Goal: Task Accomplishment & Management: Manage account settings

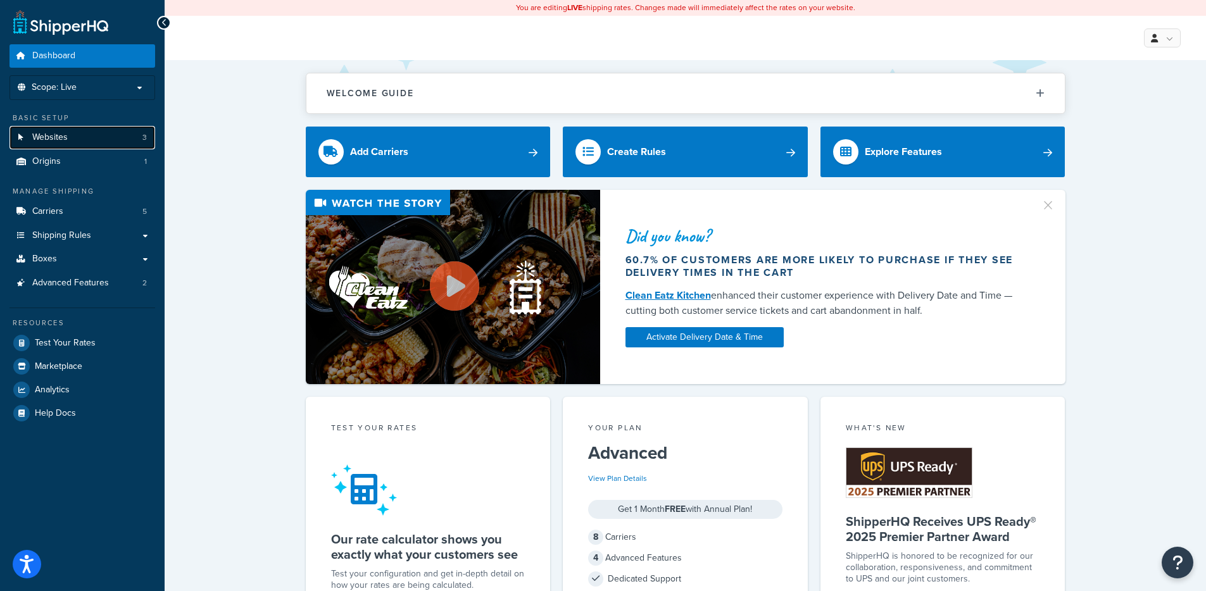
click at [96, 137] on link "Websites 3" at bounding box center [82, 137] width 146 height 23
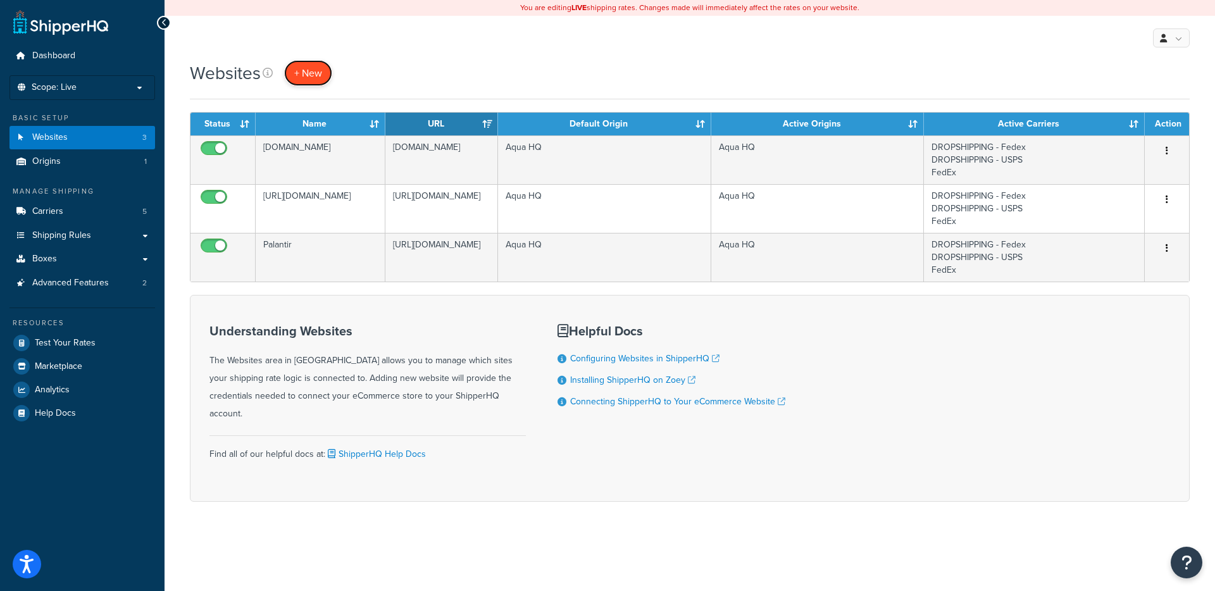
click at [312, 75] on span "+ New" at bounding box center [308, 73] width 28 height 15
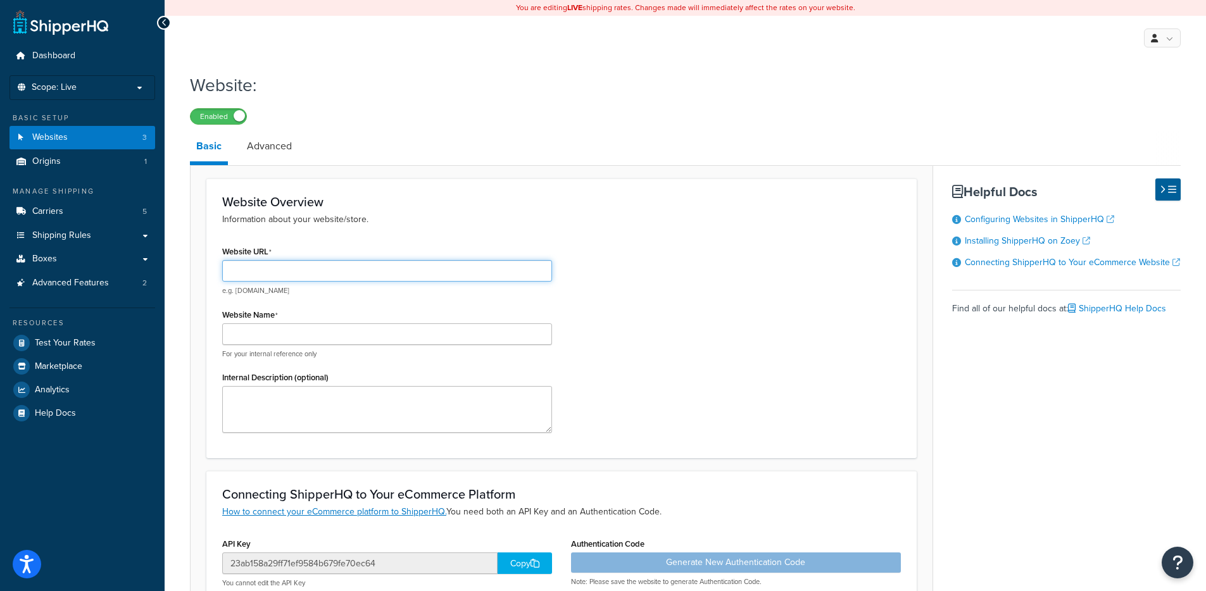
click at [258, 273] on input "Website URL" at bounding box center [387, 271] width 330 height 22
click at [246, 275] on input "selkirk-par" at bounding box center [387, 270] width 330 height 22
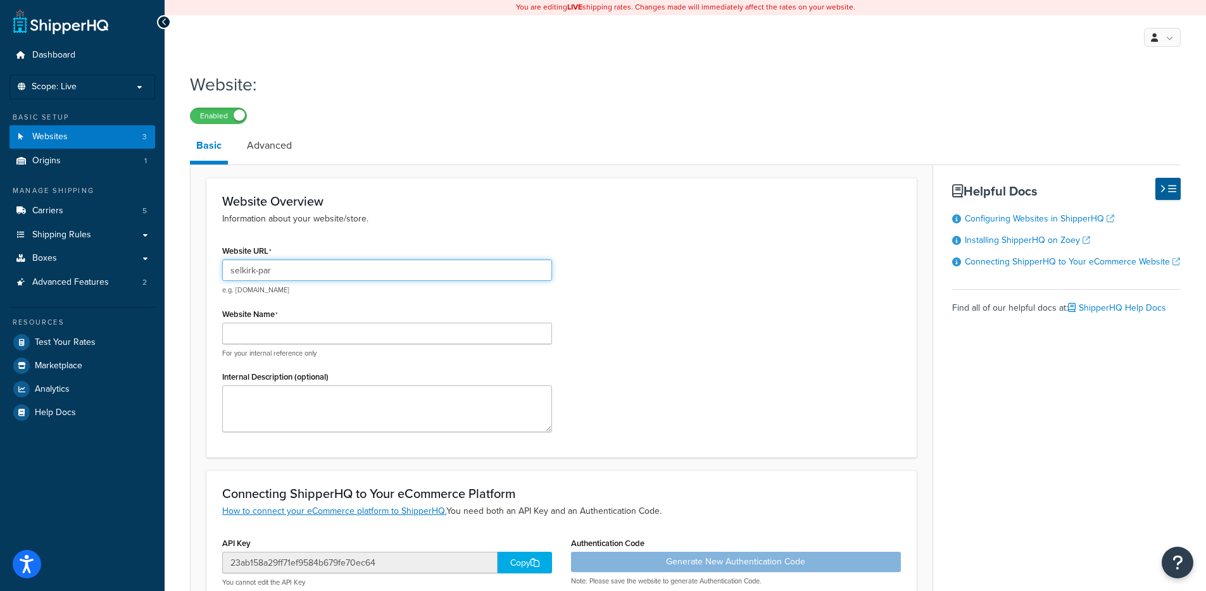
paste input "tners"
click at [294, 272] on input "selkirk-partners-myshopify.com" at bounding box center [387, 270] width 330 height 22
type input "selkirk-partners.myshopify.com"
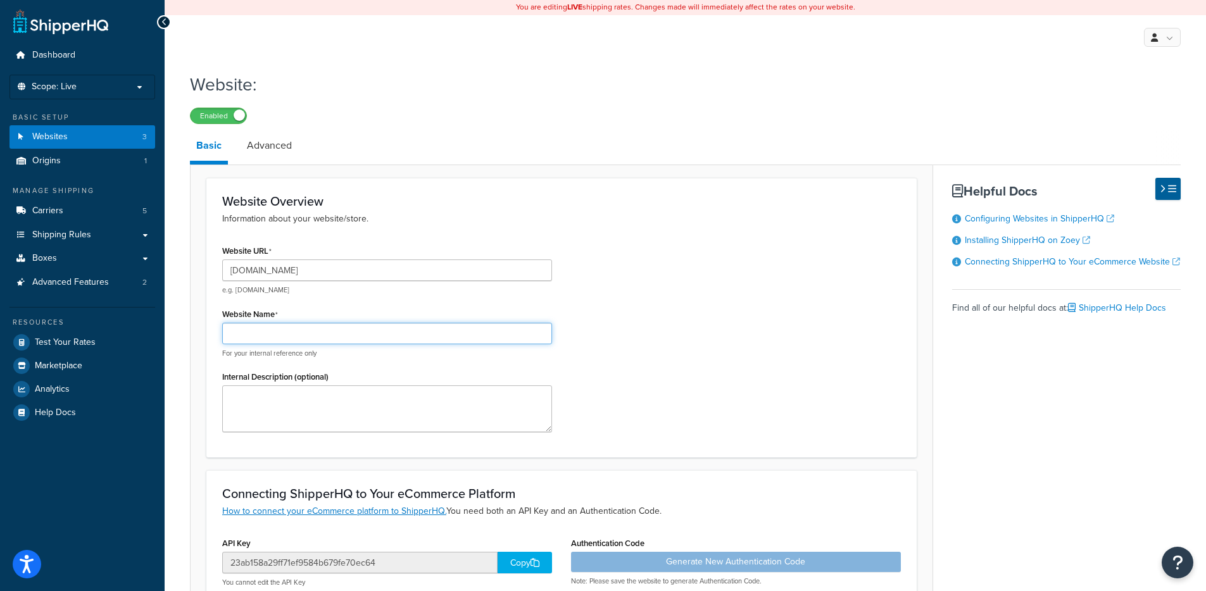
click at [264, 337] on input "Website Name" at bounding box center [387, 334] width 330 height 22
type input "Partners Website"
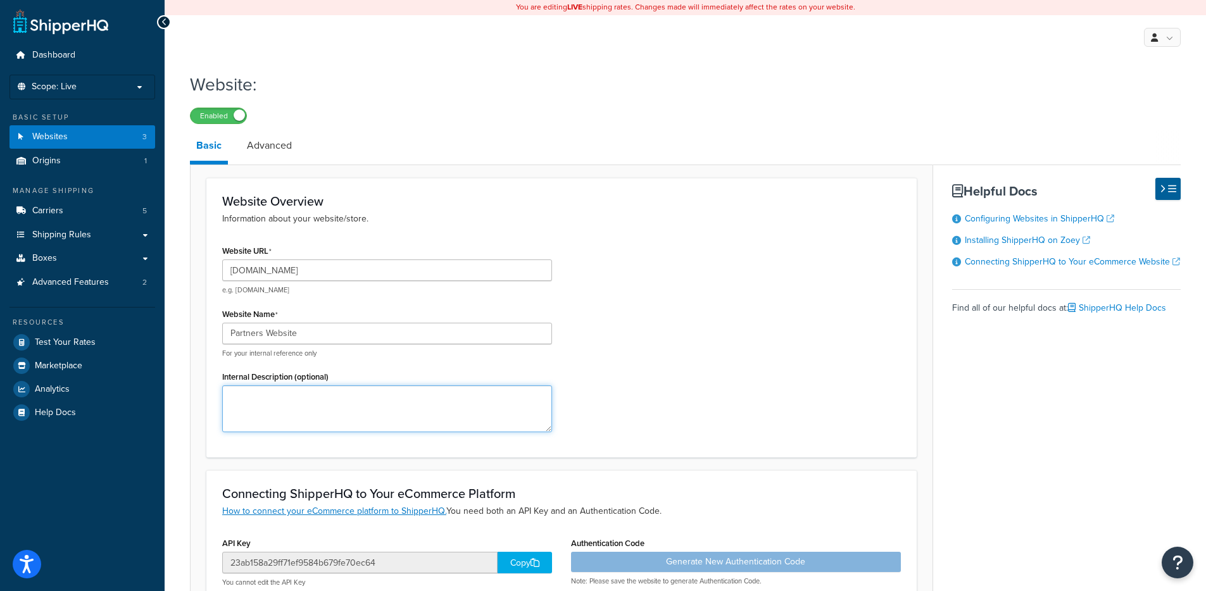
click at [266, 396] on textarea "Internal Description (optional)" at bounding box center [387, 408] width 330 height 47
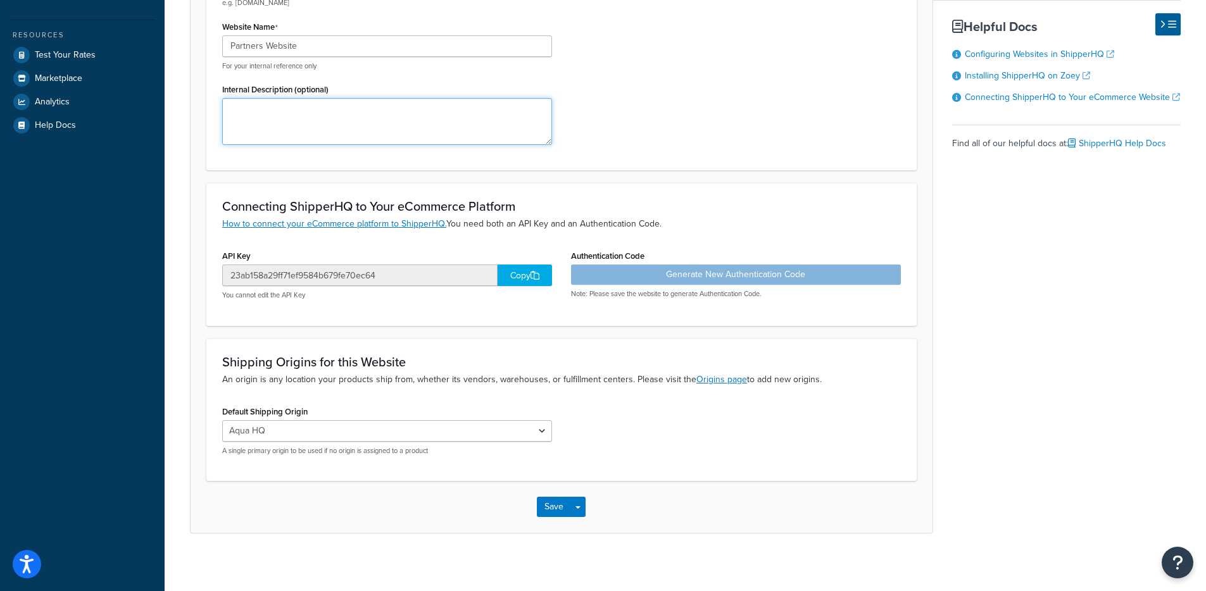
scroll to position [289, 0]
click at [523, 273] on div "Copy" at bounding box center [524, 275] width 54 height 22
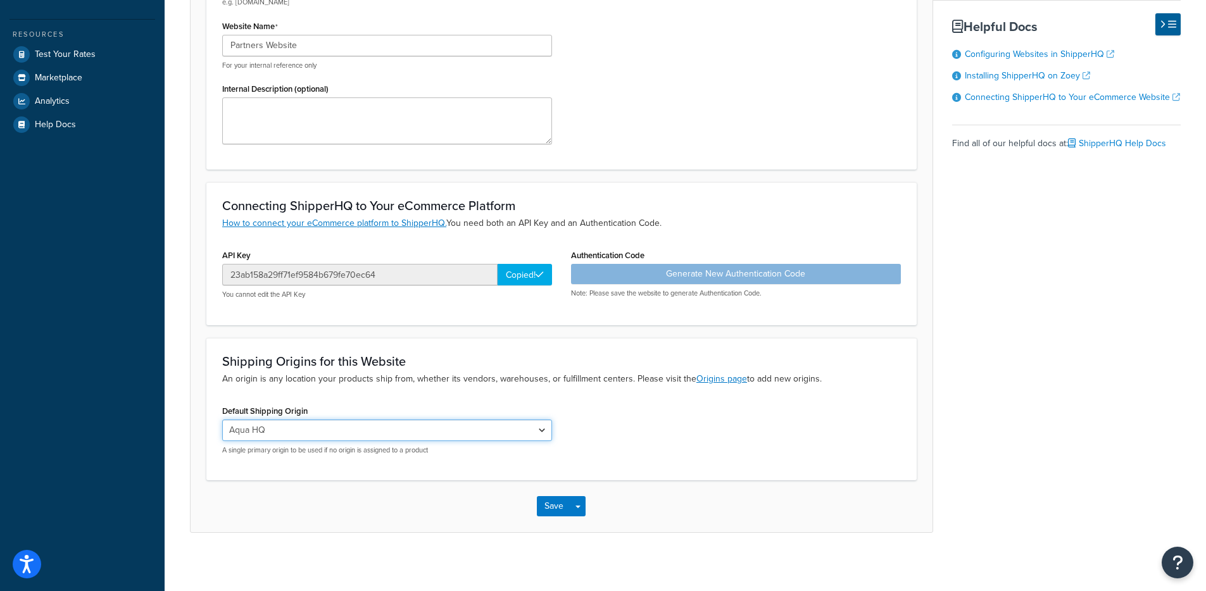
click at [439, 430] on select "Aqua HQ" at bounding box center [387, 431] width 330 height 22
click at [222, 420] on select "Aqua HQ" at bounding box center [387, 431] width 330 height 22
click at [447, 403] on div "Default Shipping Origin Aqua HQ A single primary origin to be used if no origin…" at bounding box center [387, 428] width 330 height 53
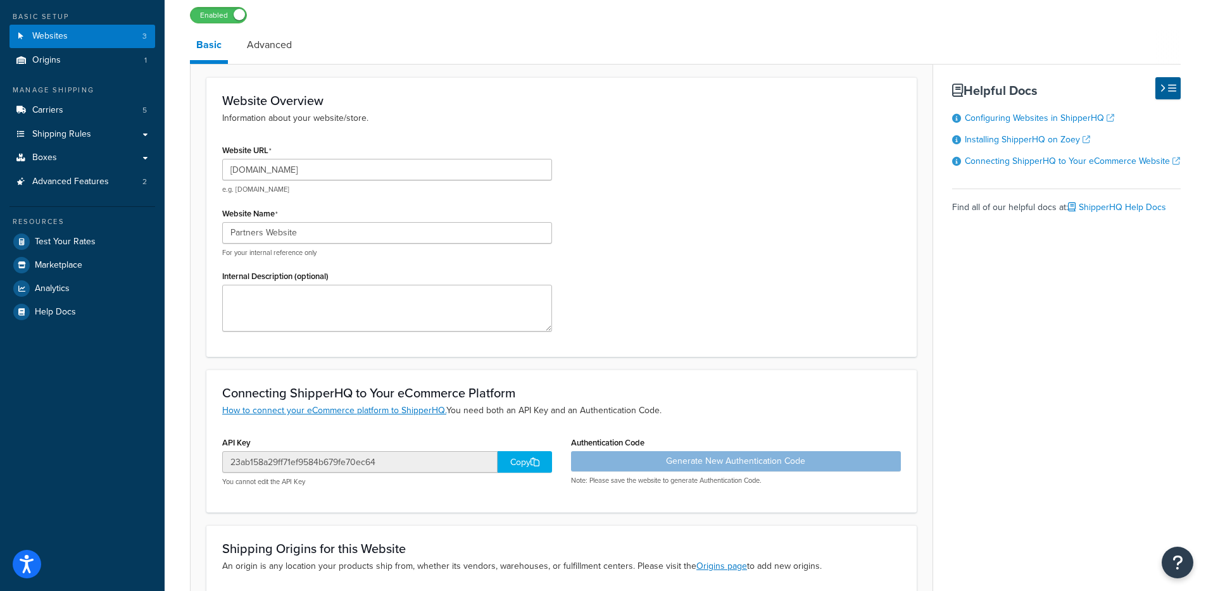
scroll to position [33, 0]
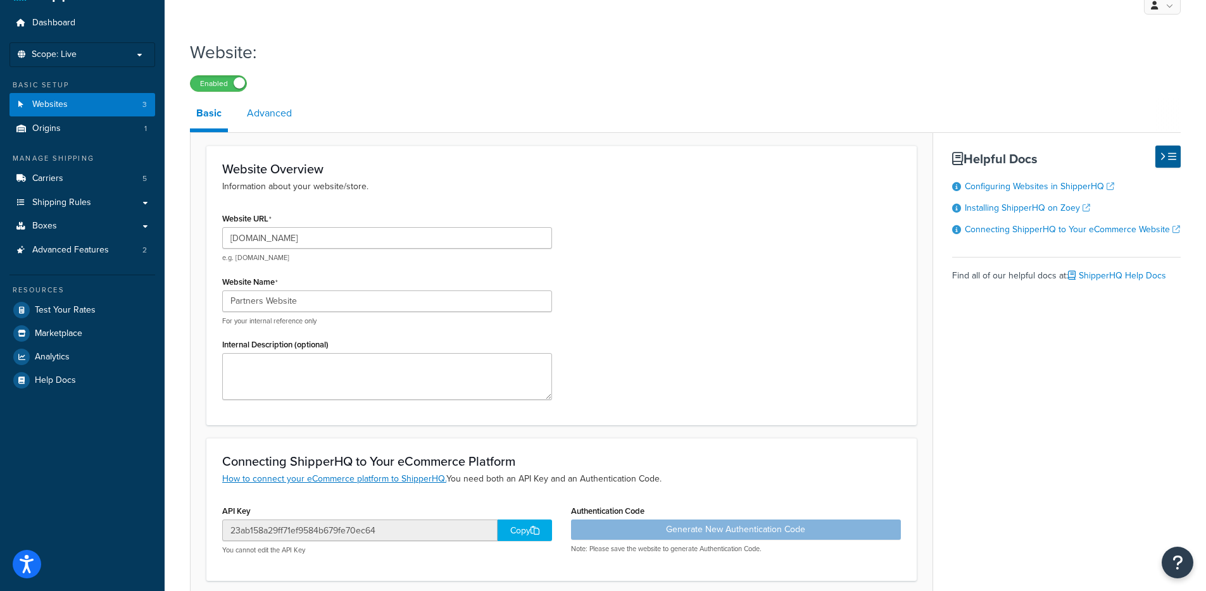
click at [262, 111] on link "Advanced" at bounding box center [269, 113] width 58 height 30
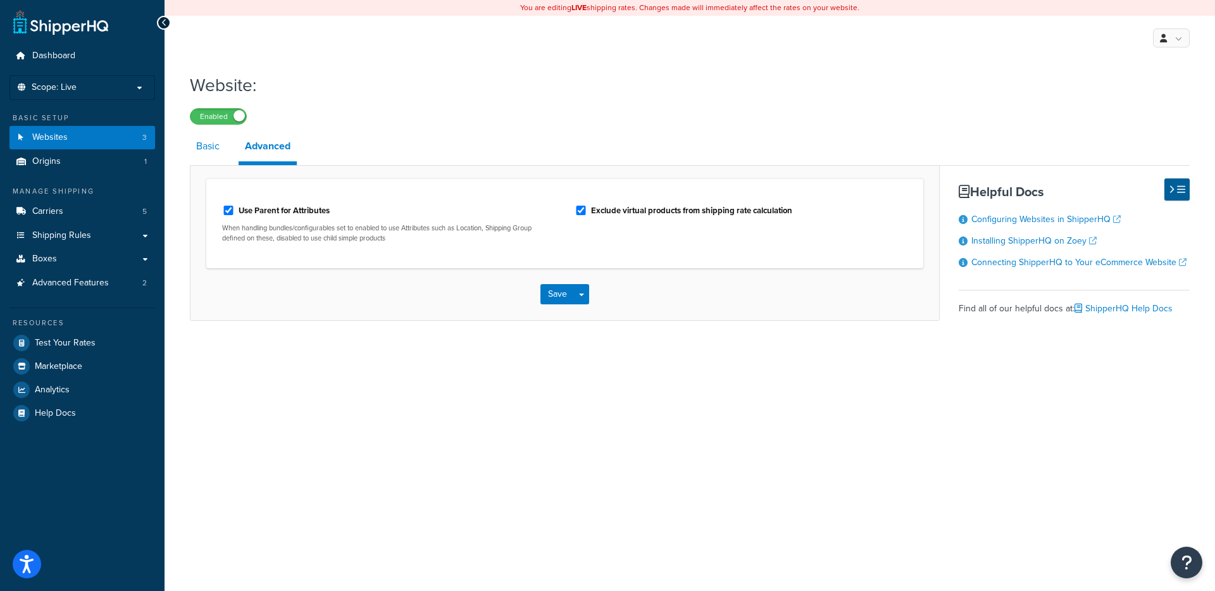
click at [195, 149] on link "Basic" at bounding box center [208, 146] width 36 height 30
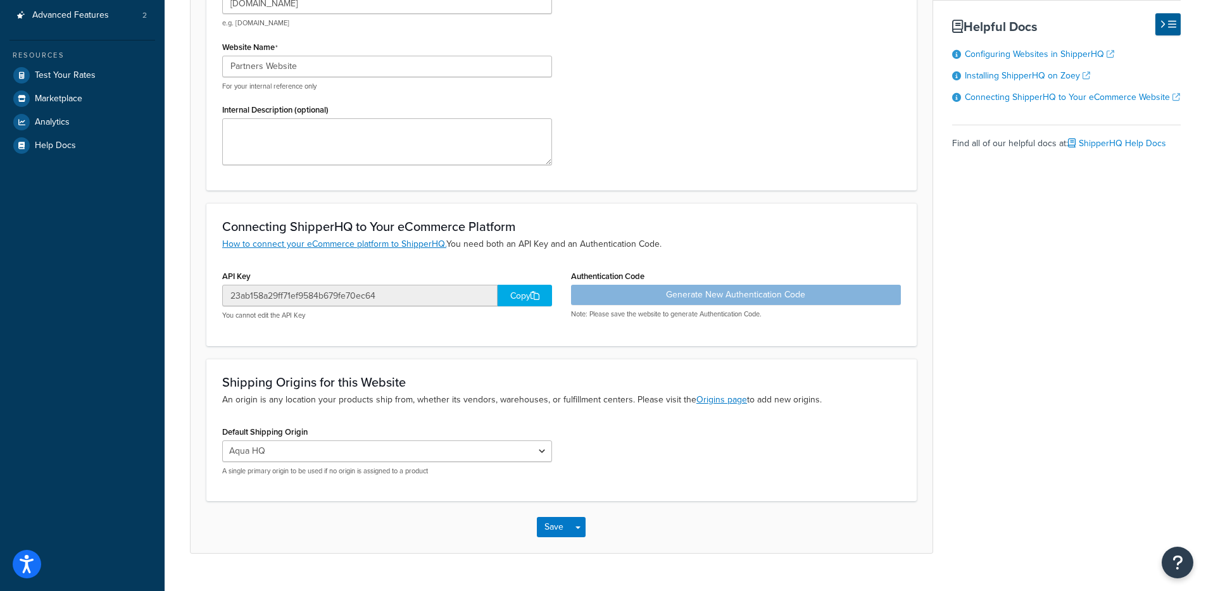
scroll to position [294, 0]
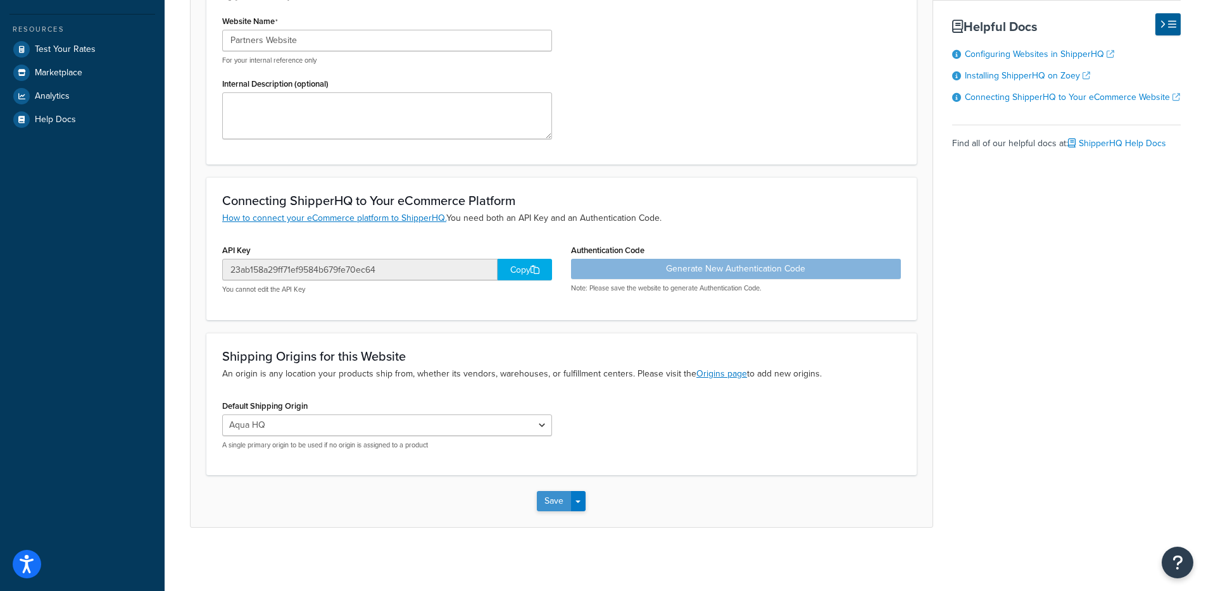
click at [548, 506] on button "Save" at bounding box center [554, 501] width 34 height 20
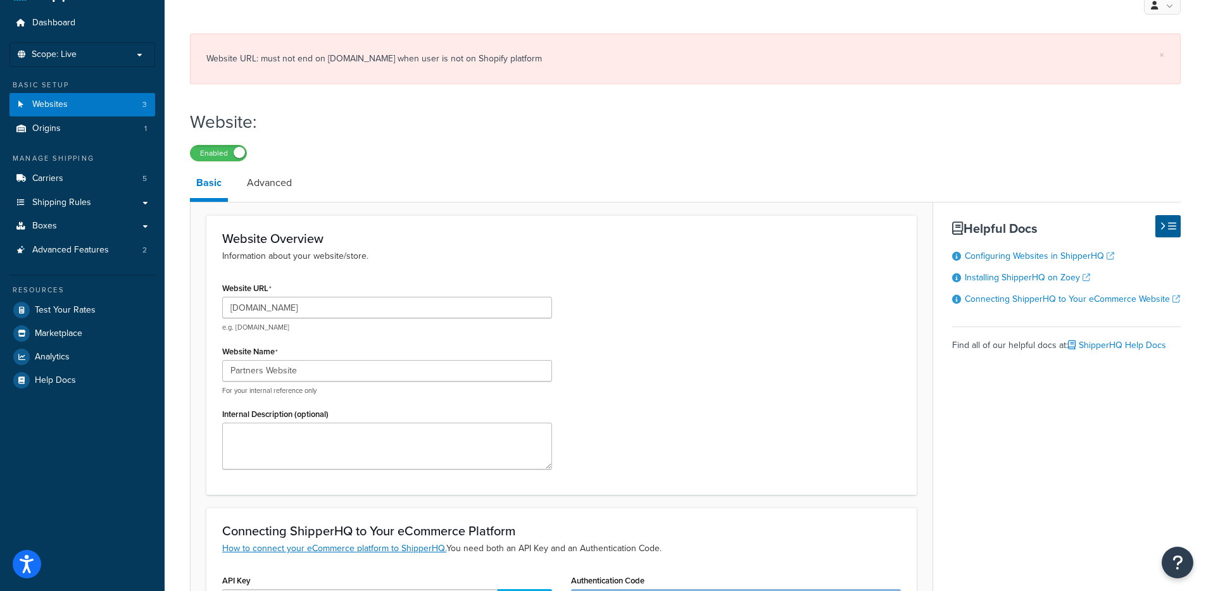
scroll to position [0, 0]
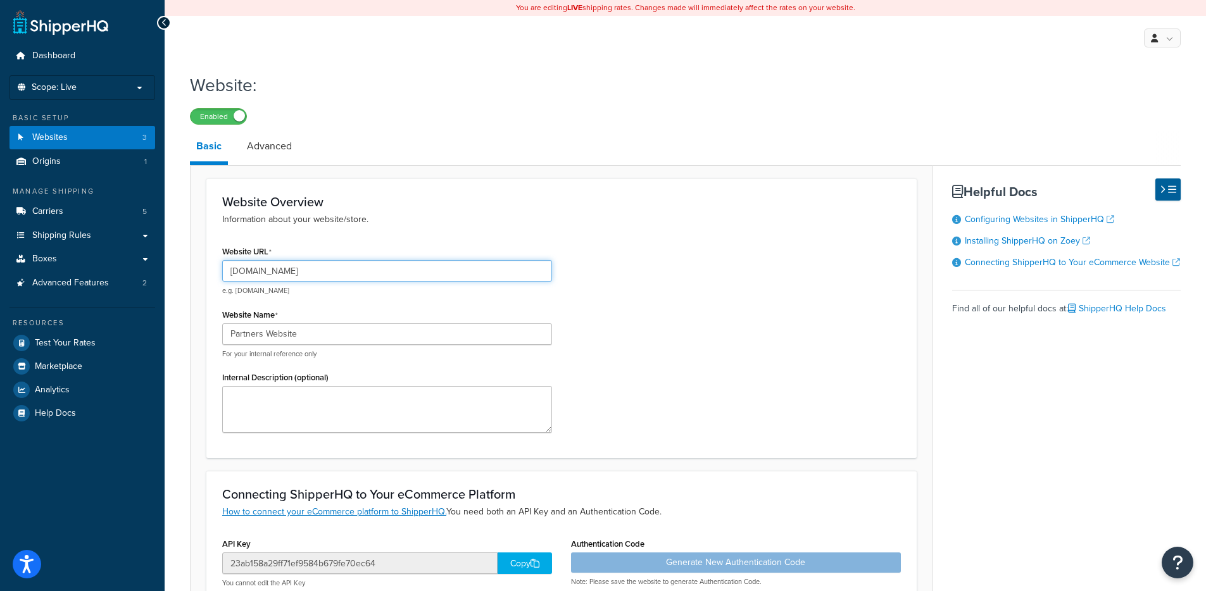
click at [293, 268] on input "selkirk-partners.myshopify.com" at bounding box center [387, 271] width 330 height 22
paste input "https://partners.selkirk.com/"
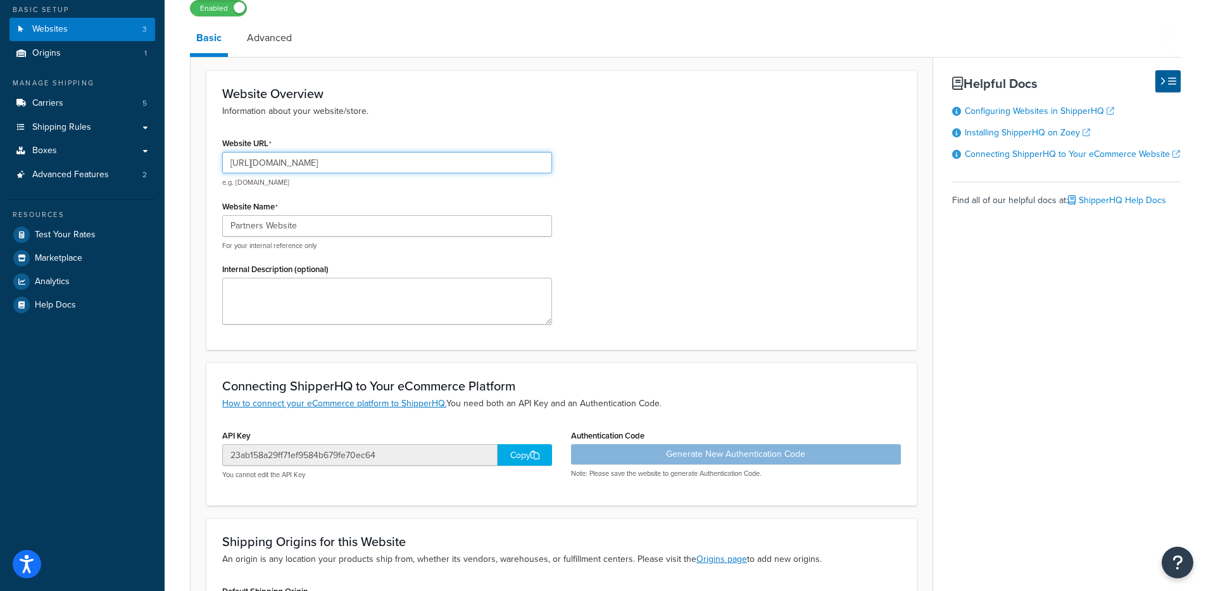
scroll to position [110, 0]
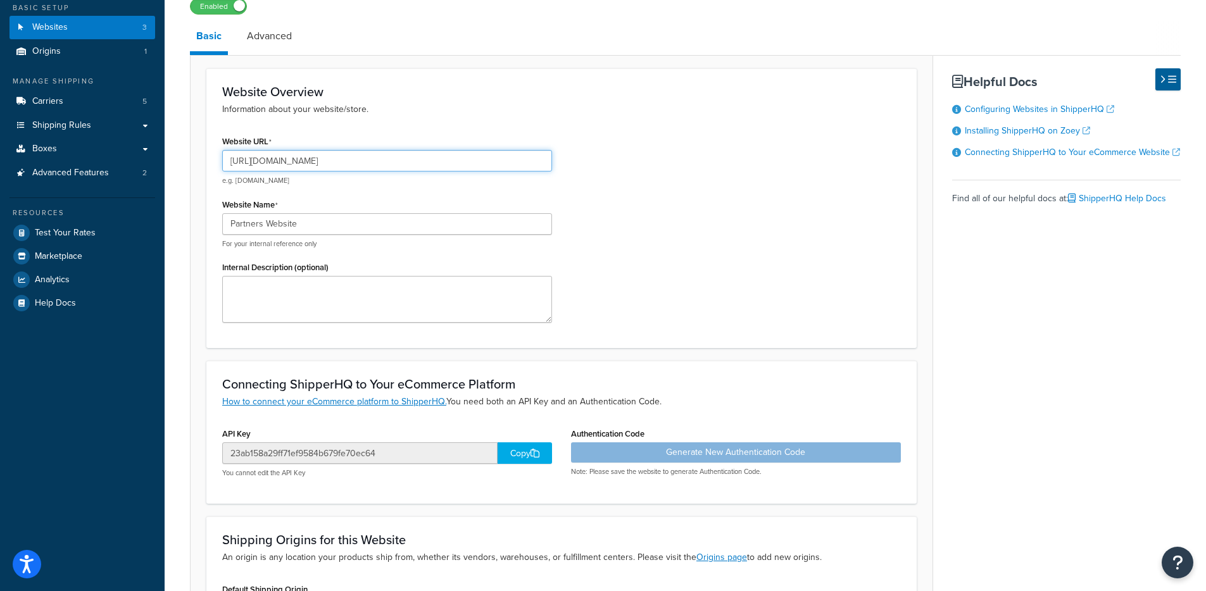
drag, startPoint x: 258, startPoint y: 164, endPoint x: 208, endPoint y: 159, distance: 50.3
click at [207, 159] on div "Website Overview Information about your website/store. Website URL https://part…" at bounding box center [561, 208] width 710 height 280
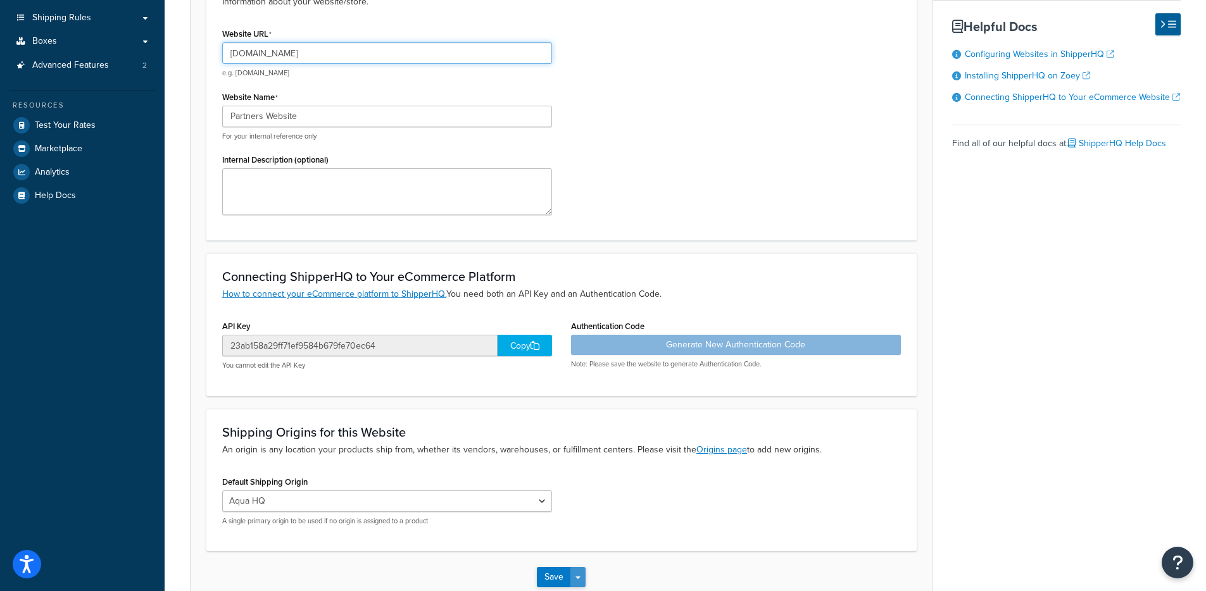
scroll to position [294, 0]
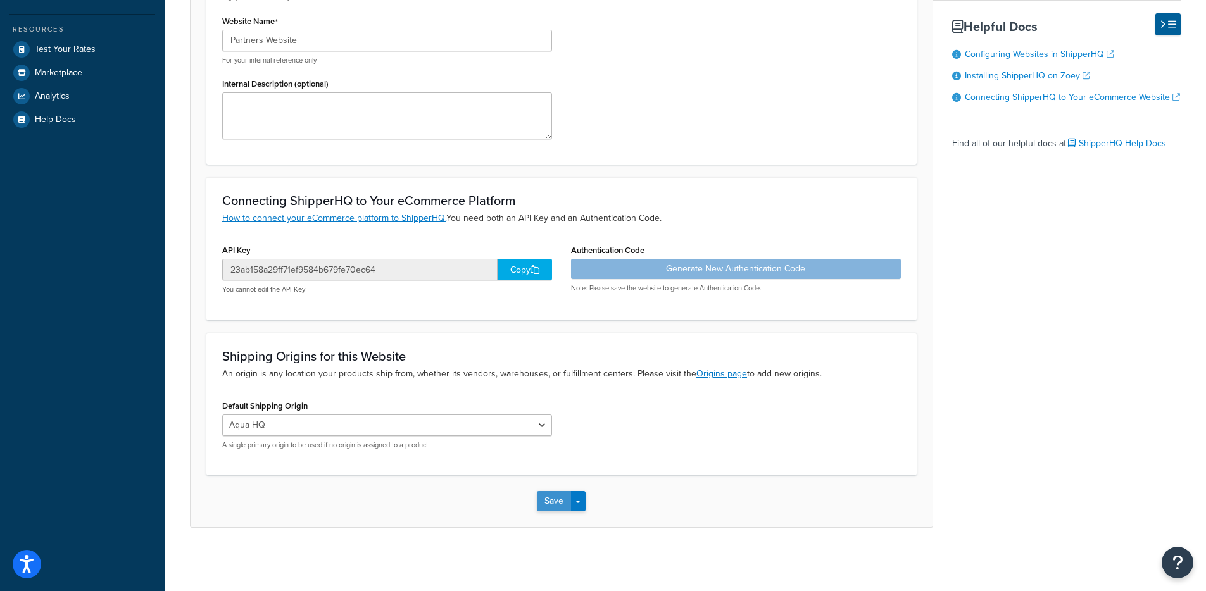
type input "partners.selkirk.com"
click at [551, 494] on button "Save" at bounding box center [554, 501] width 34 height 20
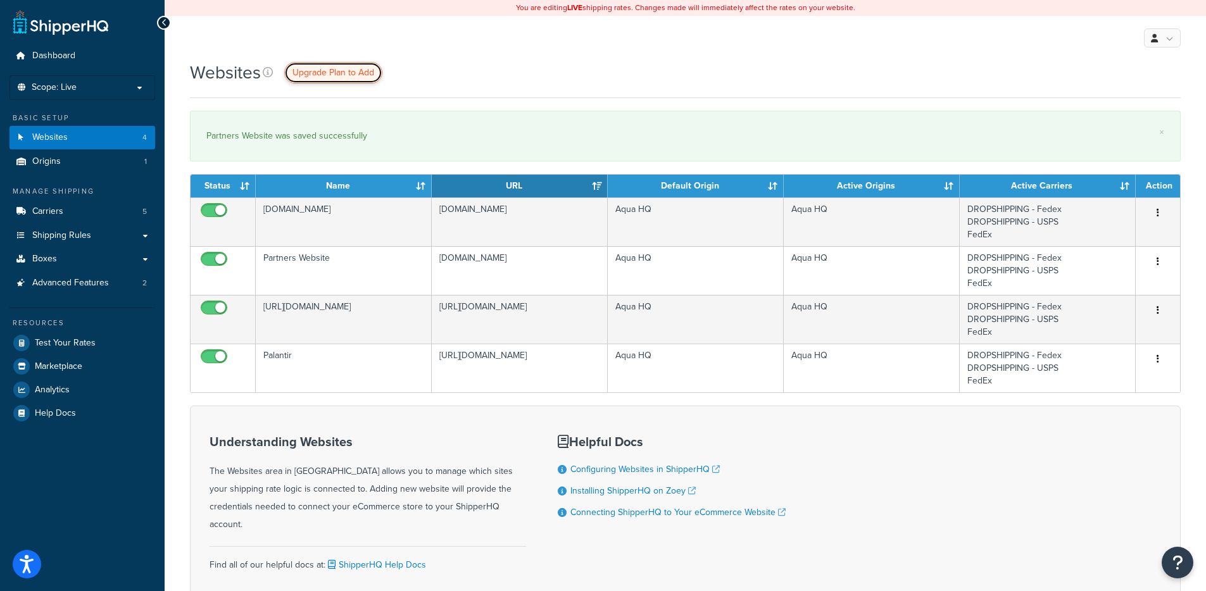
click at [323, 72] on span "Upgrade Plan to Add" at bounding box center [333, 72] width 82 height 13
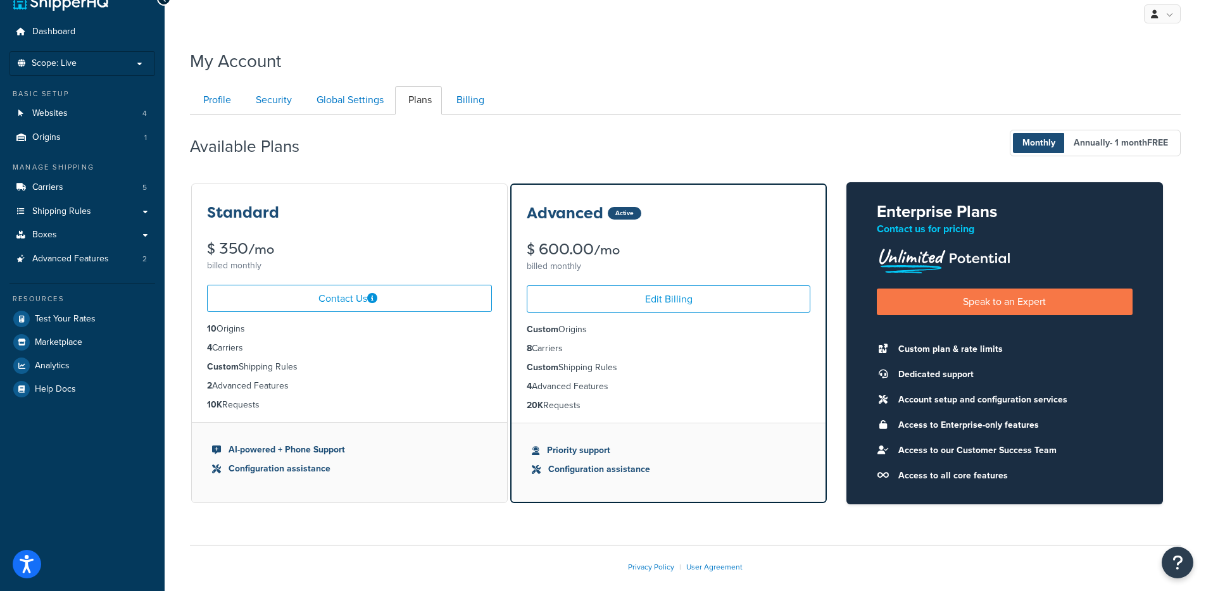
scroll to position [27, 0]
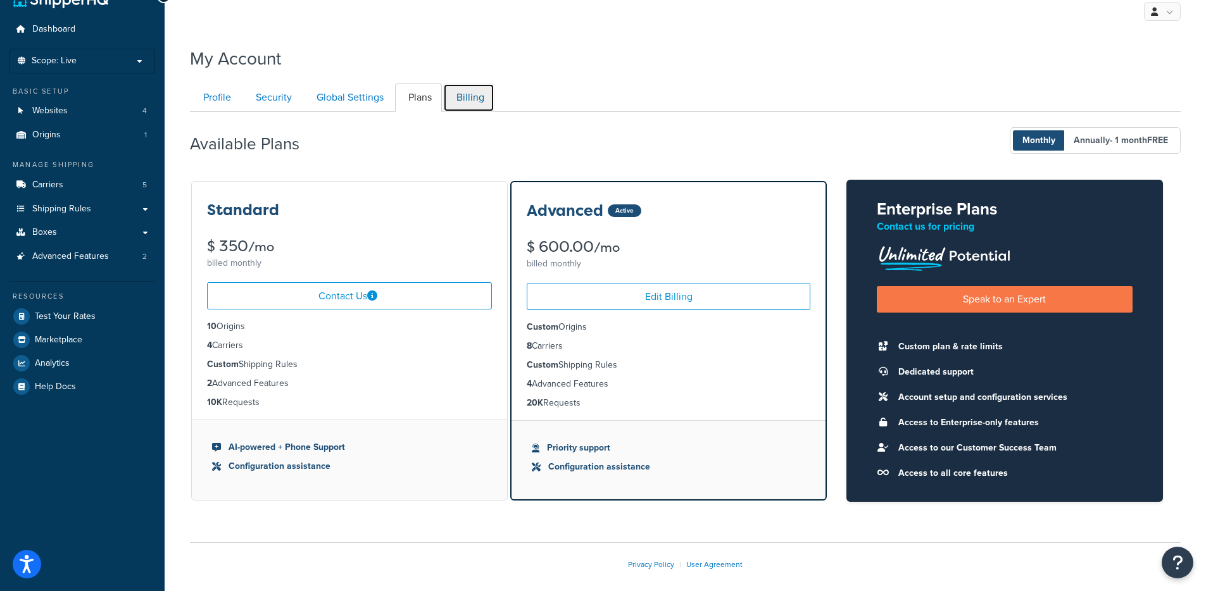
click at [471, 102] on link "Billing" at bounding box center [468, 98] width 51 height 28
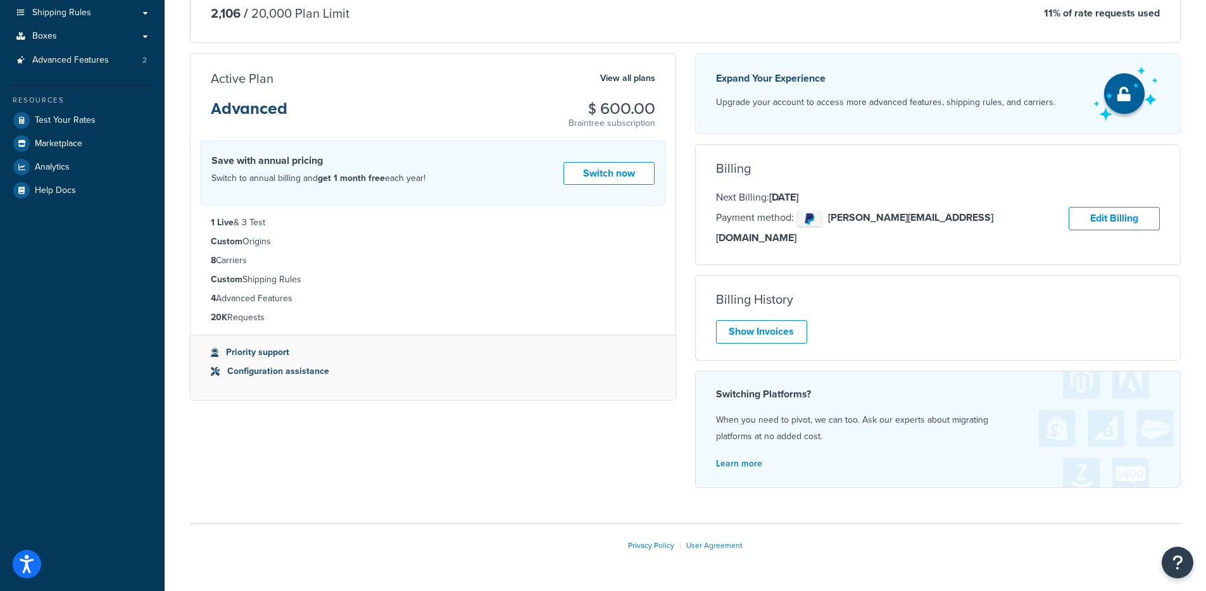
scroll to position [232, 0]
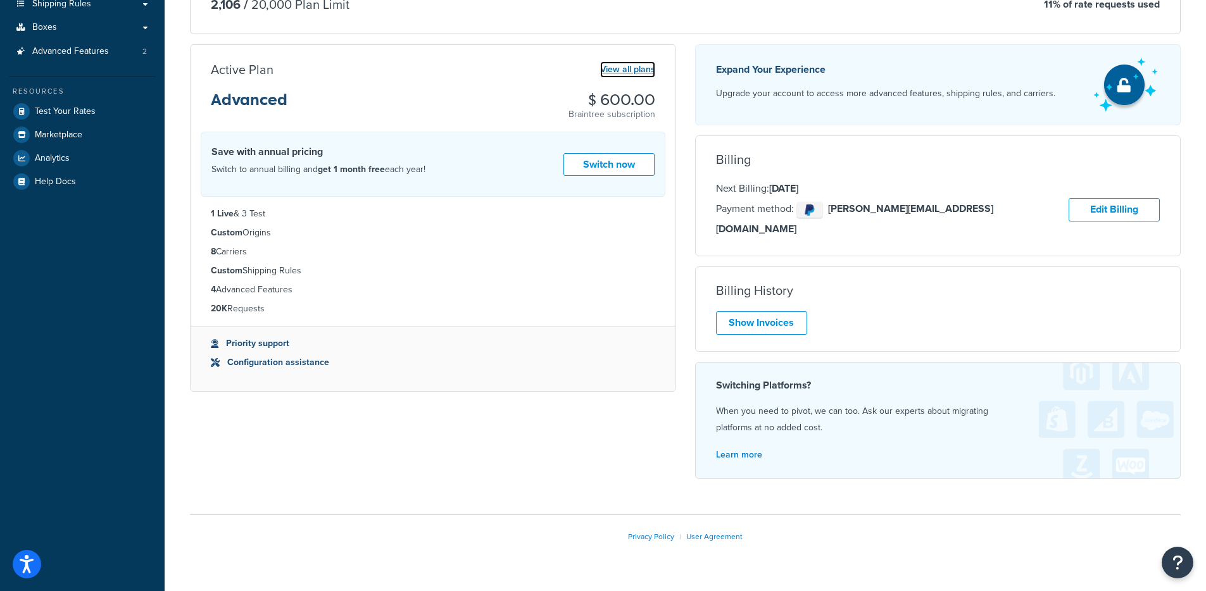
click at [622, 74] on link "View all plans" at bounding box center [627, 69] width 55 height 16
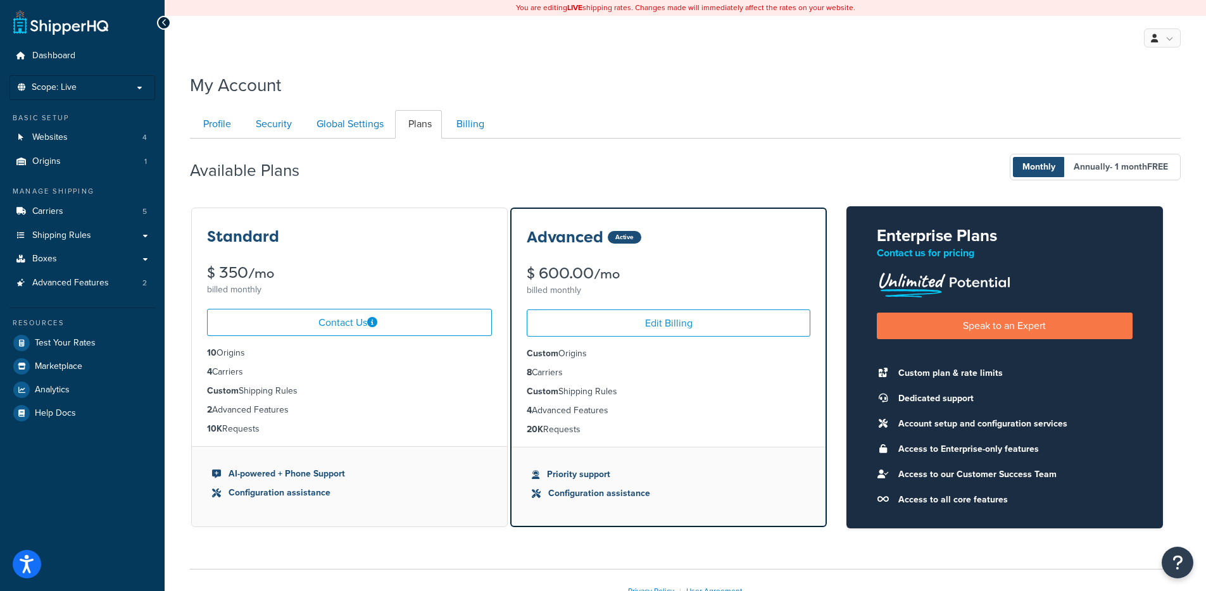
click at [309, 95] on div "My Account" at bounding box center [685, 81] width 990 height 31
click at [117, 132] on link "Websites 4" at bounding box center [82, 137] width 146 height 23
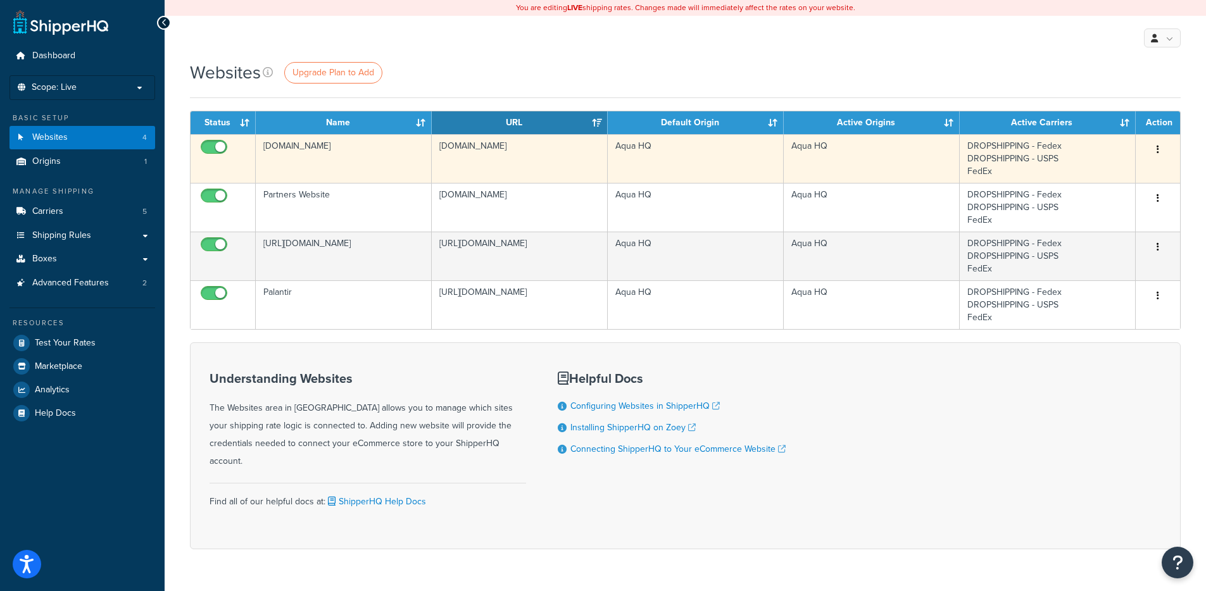
click at [1156, 151] on button "button" at bounding box center [1158, 150] width 18 height 20
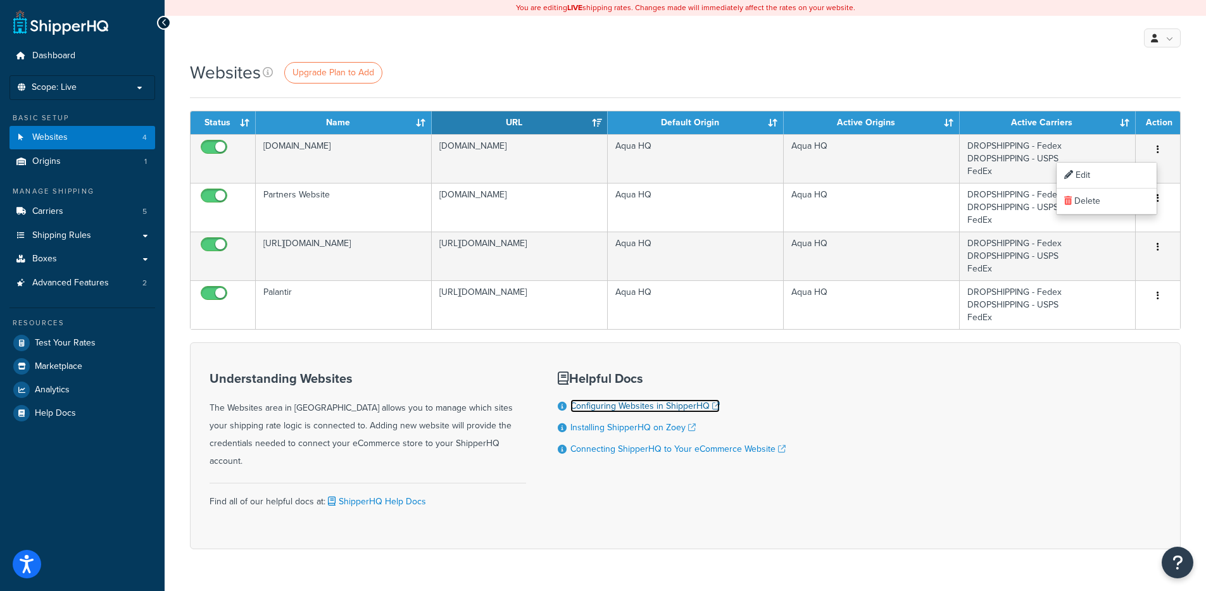
click at [604, 409] on link "Configuring Websites in ShipperHQ" at bounding box center [644, 405] width 149 height 13
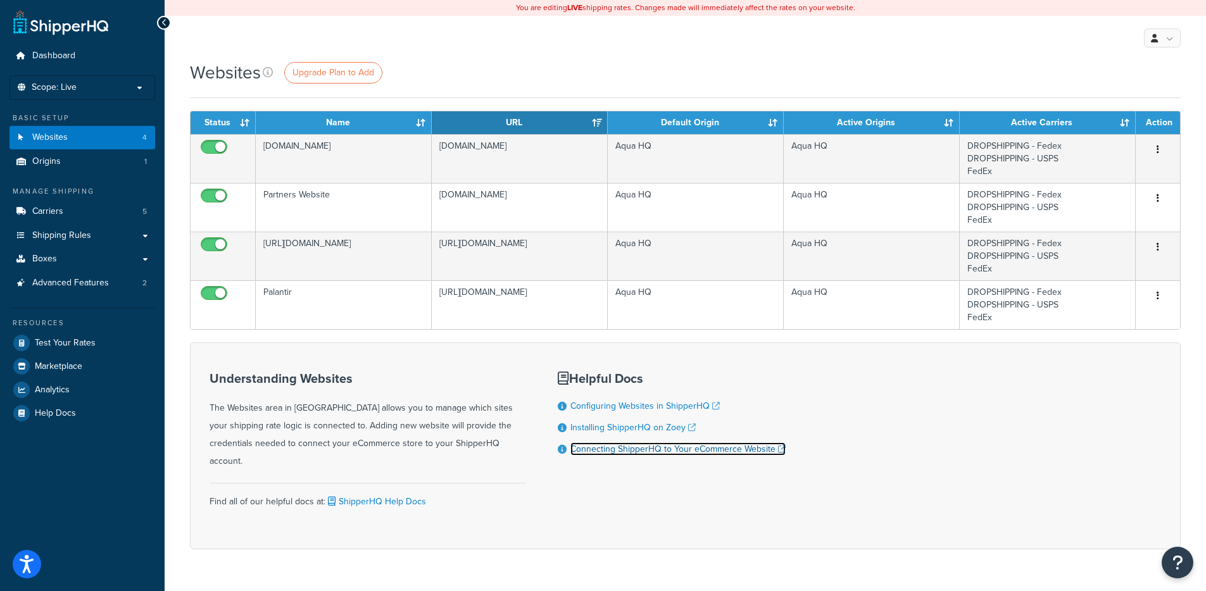
click at [701, 452] on link "Connecting ShipperHQ to Your eCommerce Website" at bounding box center [677, 448] width 215 height 13
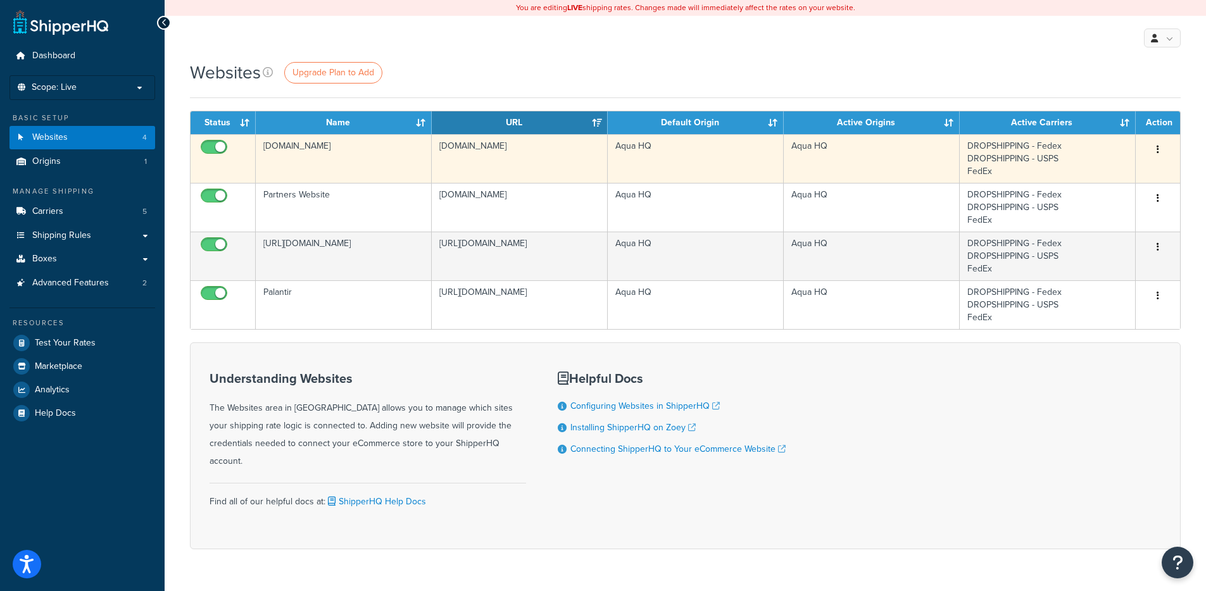
click at [208, 144] on input "checkbox" at bounding box center [215, 150] width 35 height 16
click at [213, 149] on input "checkbox" at bounding box center [215, 150] width 35 height 16
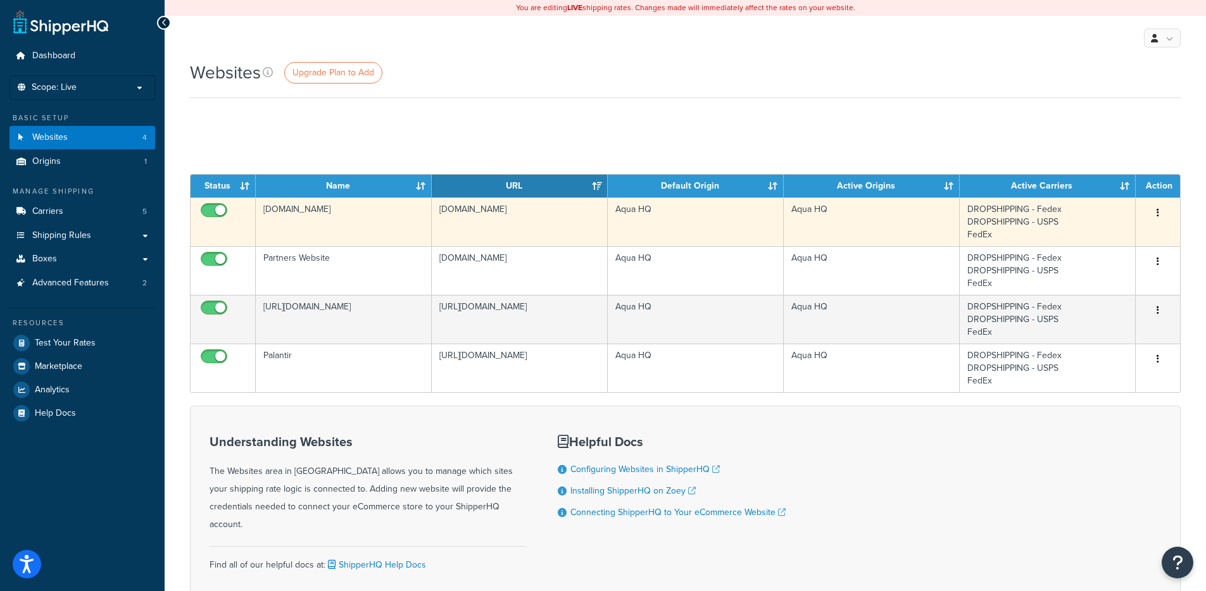
click at [1159, 216] on tbody "Selkirk.com selkirk-sport.myshopify.com Aqua HQ Aqua HQ DROPSHIPPING - Fedex DR…" at bounding box center [684, 294] width 989 height 195
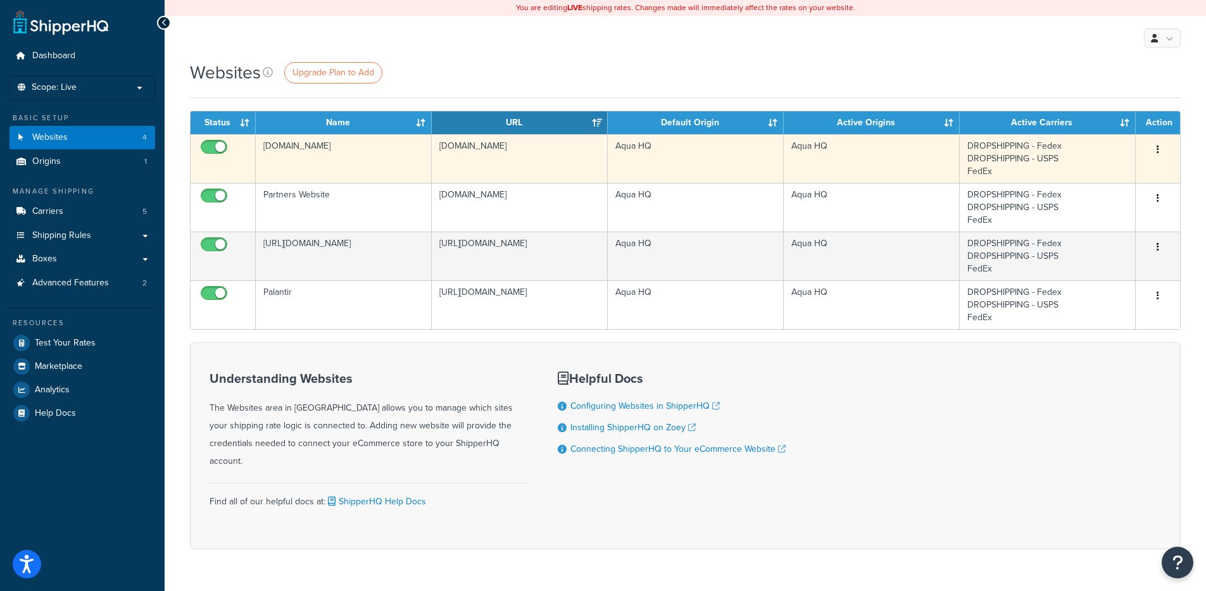
click at [208, 149] on input "checkbox" at bounding box center [215, 150] width 35 height 16
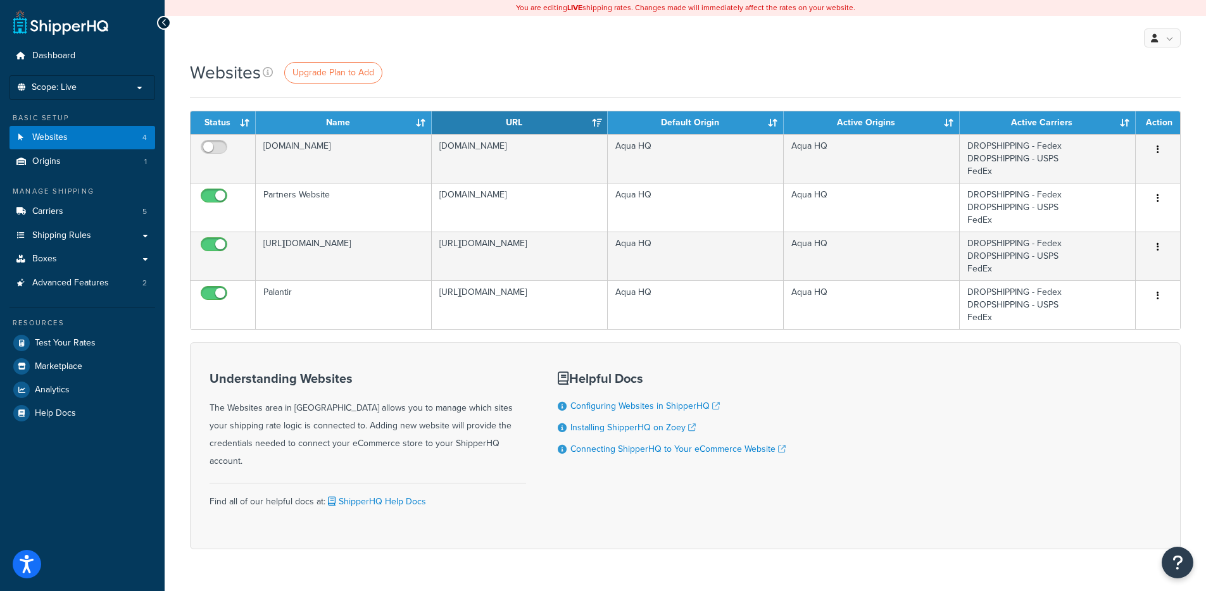
checkbox input "true"
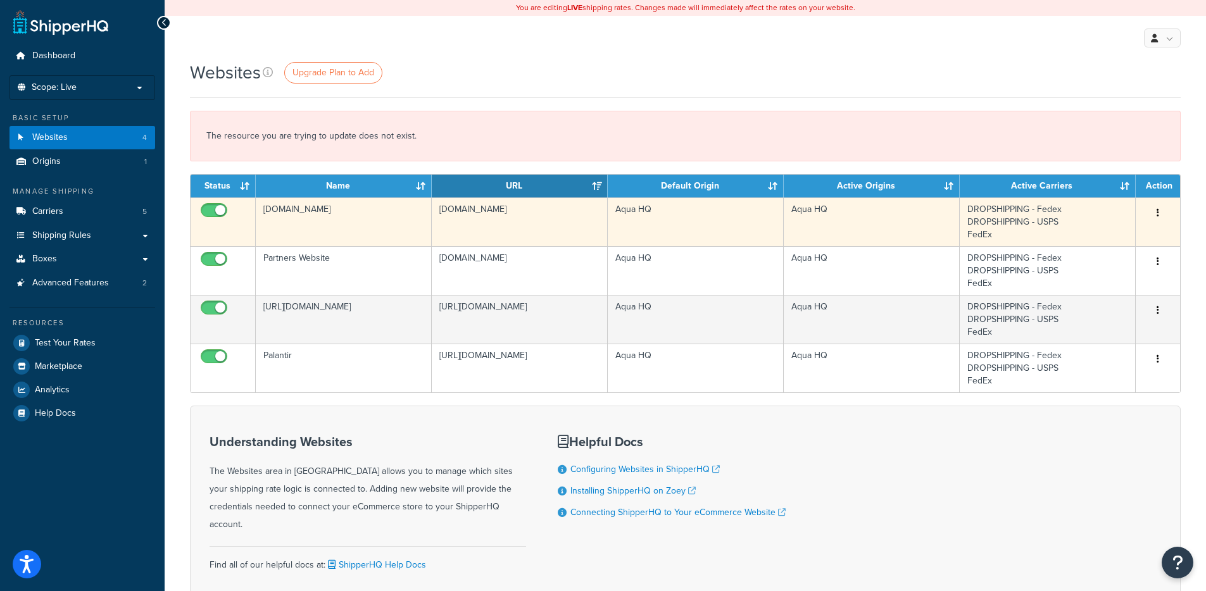
click at [1158, 213] on icon "button" at bounding box center [1157, 212] width 3 height 9
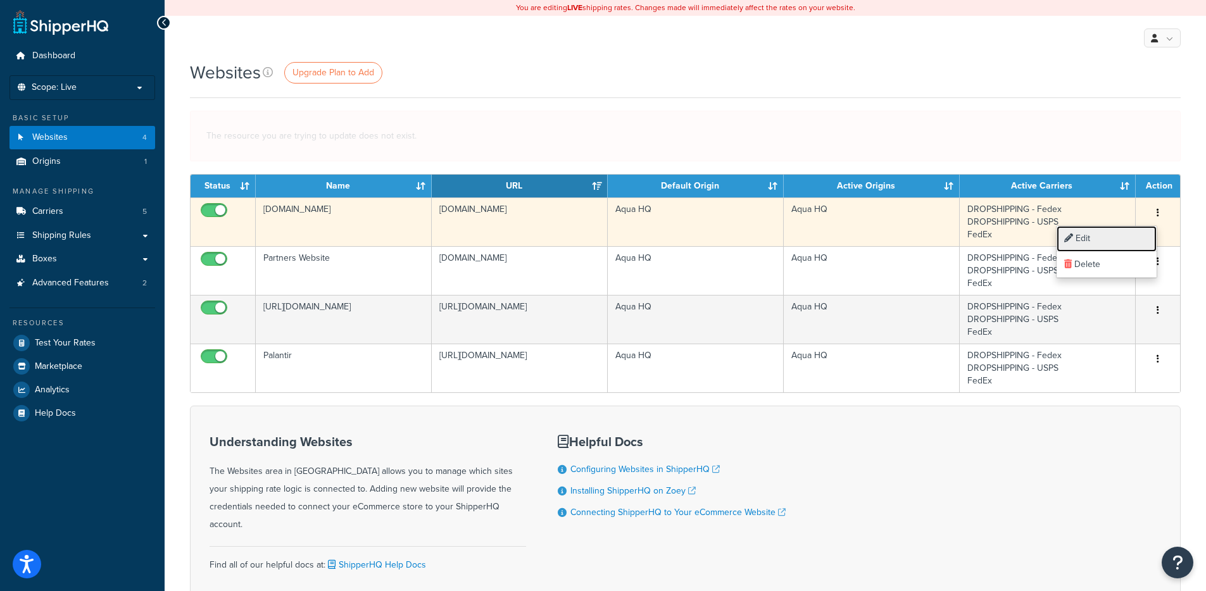
click at [1082, 235] on link "Edit" at bounding box center [1106, 239] width 100 height 26
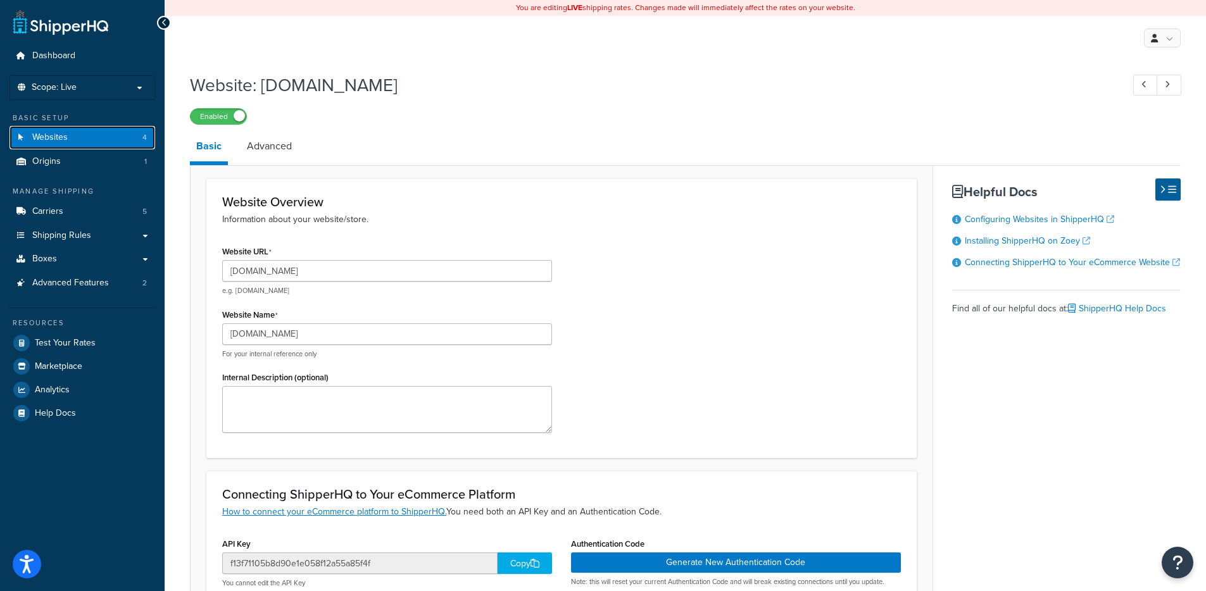
click at [70, 142] on link "Websites 4" at bounding box center [82, 137] width 146 height 23
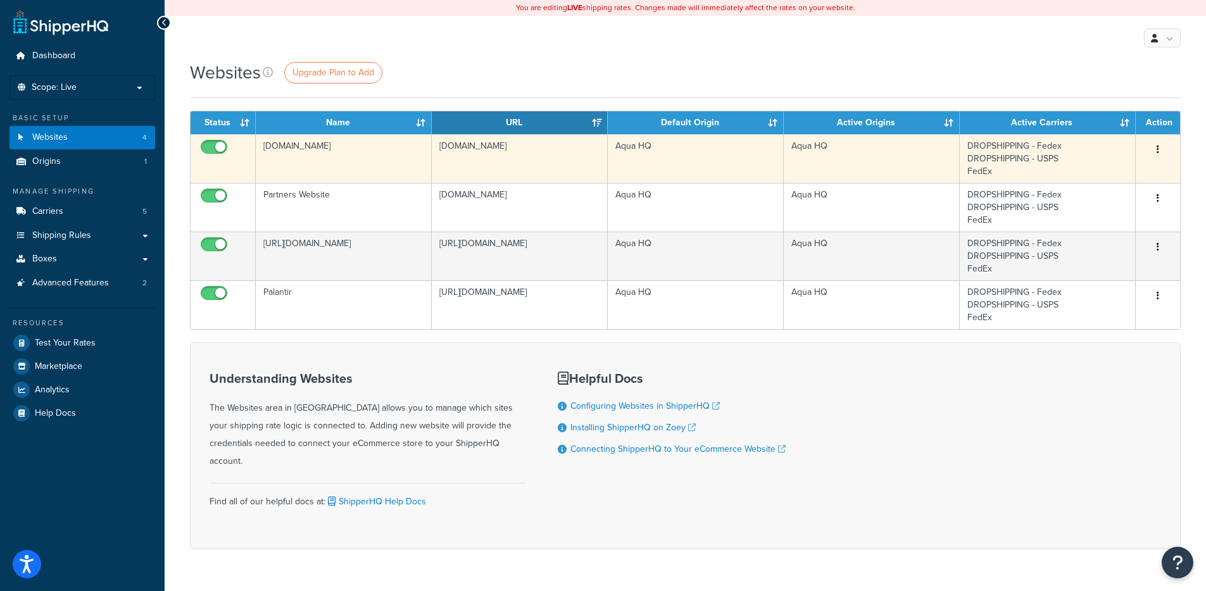
click at [284, 149] on td "Selkirk.com" at bounding box center [344, 158] width 176 height 49
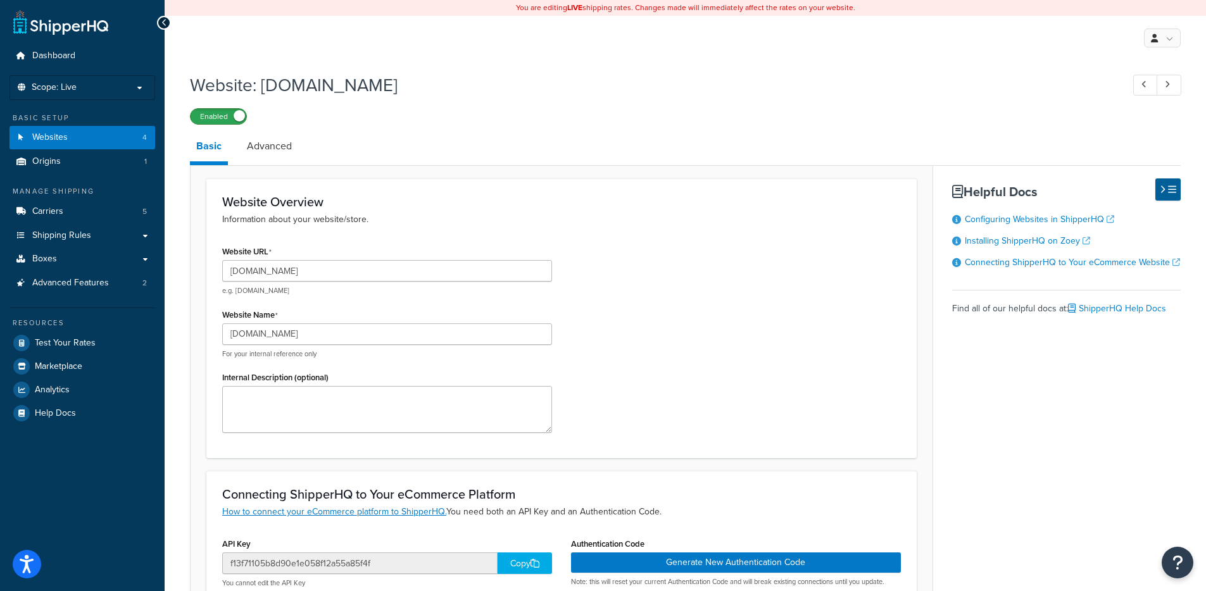
click at [213, 117] on label "Enabled" at bounding box center [218, 116] width 56 height 15
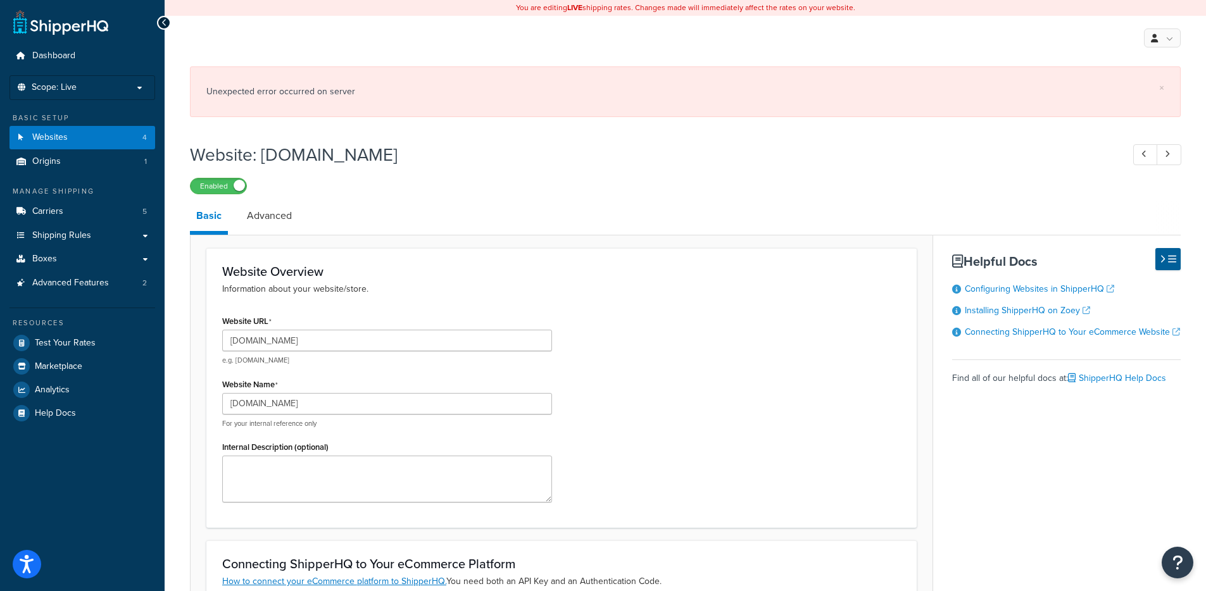
drag, startPoint x: 235, startPoint y: 184, endPoint x: 218, endPoint y: 185, distance: 17.1
click at [196, 186] on div "Enabled" at bounding box center [245, 185] width 111 height 15
click at [273, 209] on link "Advanced" at bounding box center [269, 216] width 58 height 30
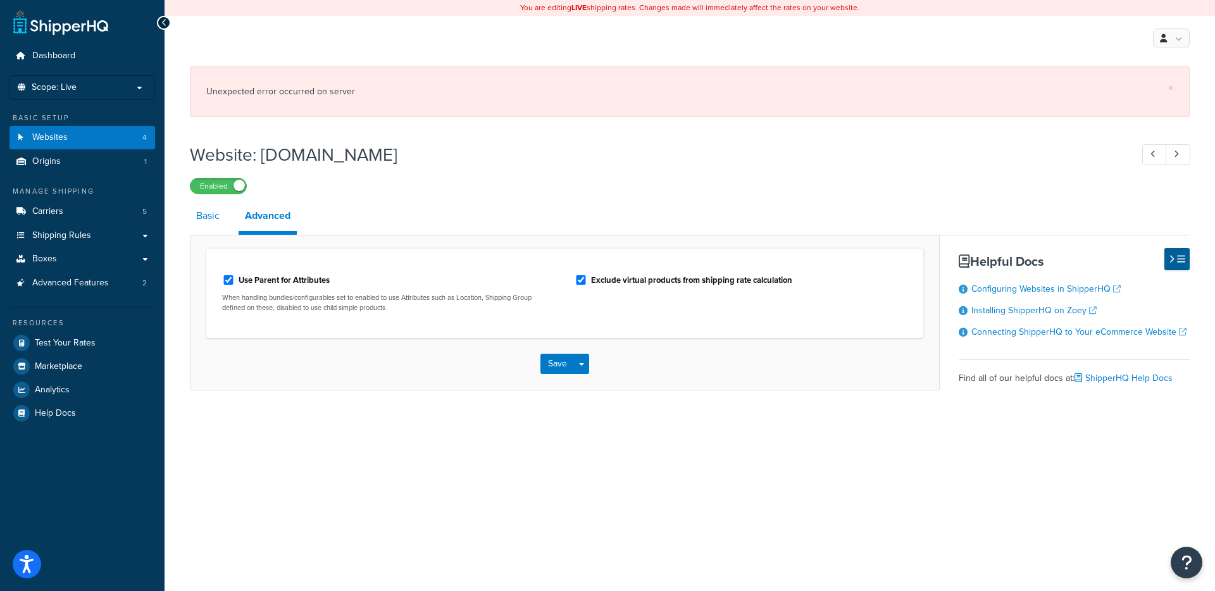
drag, startPoint x: 192, startPoint y: 219, endPoint x: 200, endPoint y: 219, distance: 8.2
click at [192, 219] on link "Basic" at bounding box center [208, 216] width 36 height 30
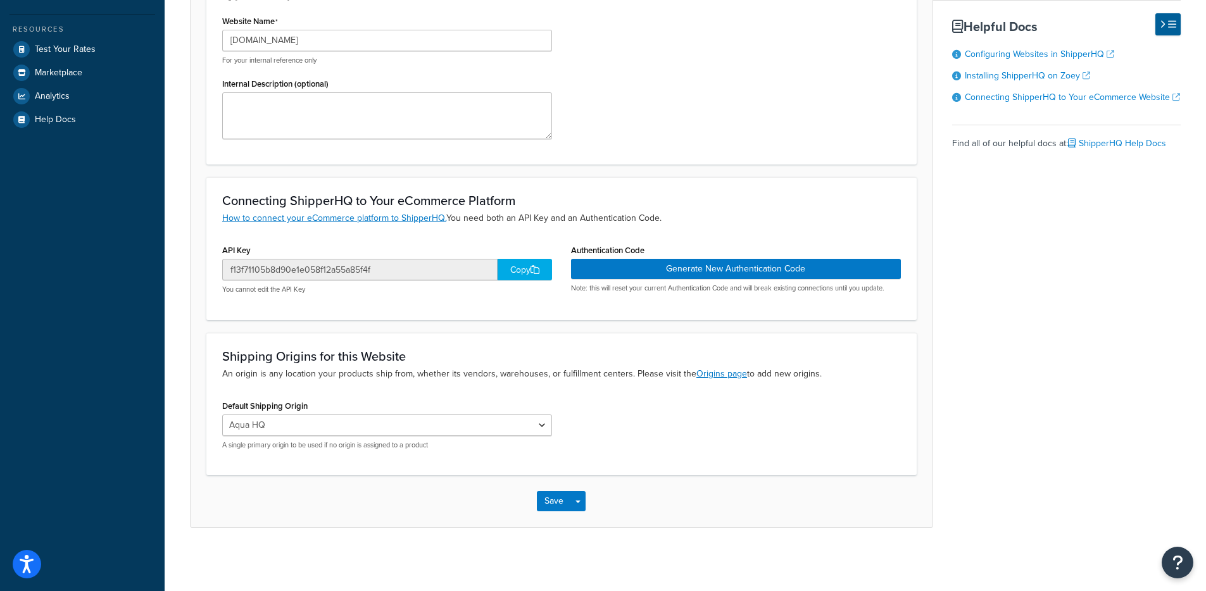
scroll to position [294, 0]
click at [361, 221] on link "How to connect your eCommerce platform to ShipperHQ." at bounding box center [334, 217] width 224 height 13
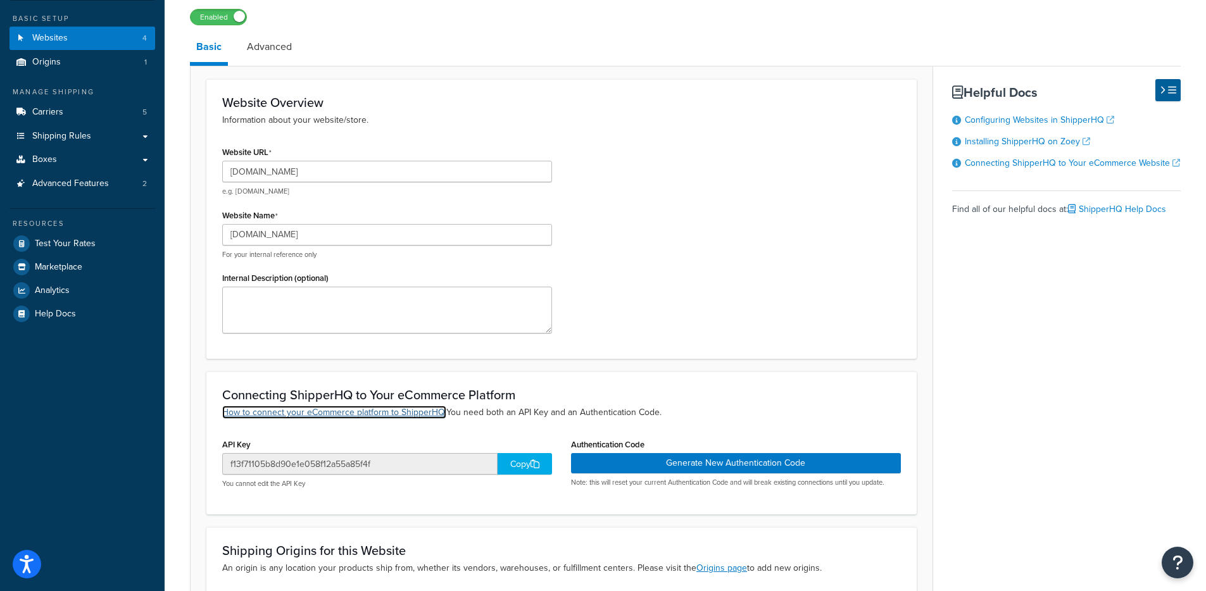
scroll to position [0, 0]
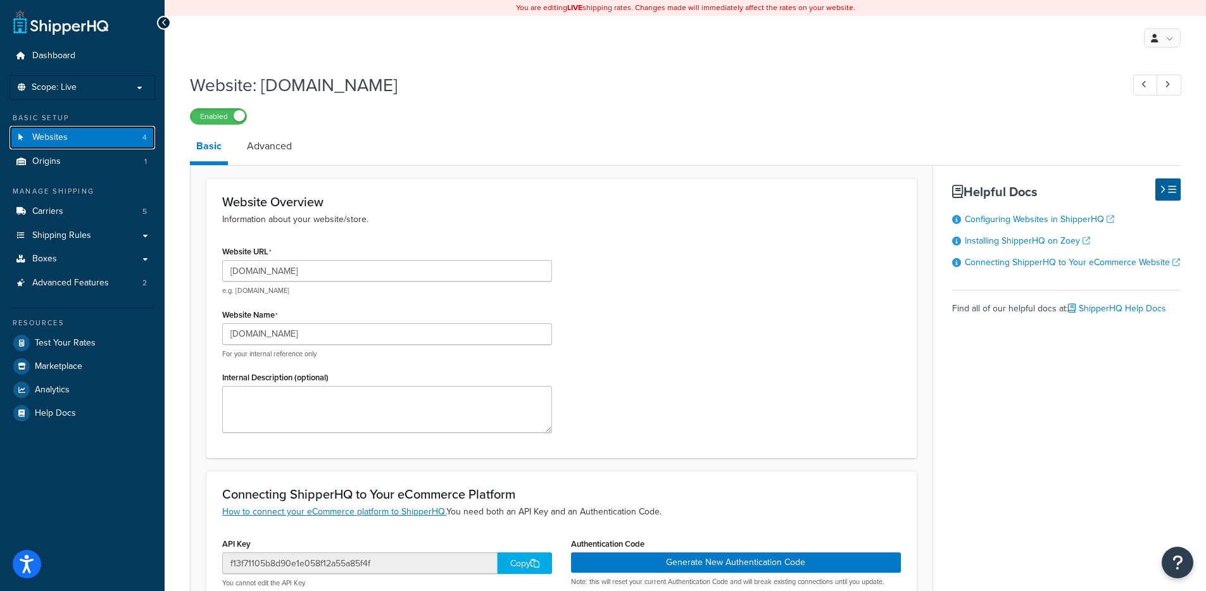
click at [66, 142] on span "Websites" at bounding box center [49, 137] width 35 height 11
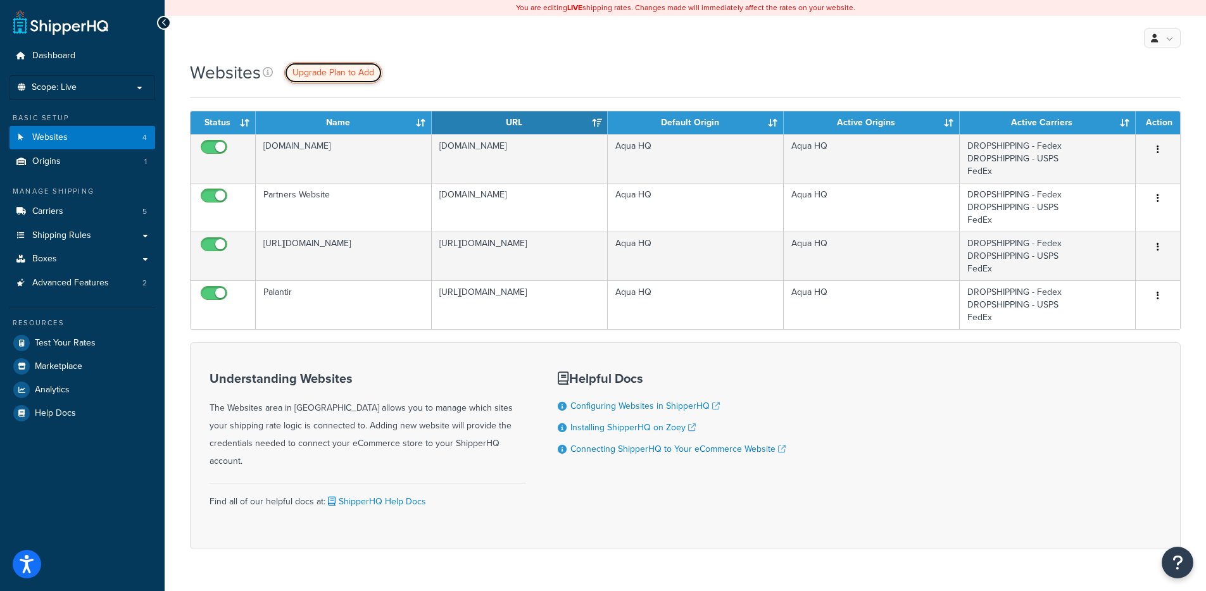
click at [344, 76] on span "Upgrade Plan to Add" at bounding box center [333, 72] width 82 height 13
click at [309, 75] on span "Upgrade Plan to Add" at bounding box center [333, 72] width 82 height 13
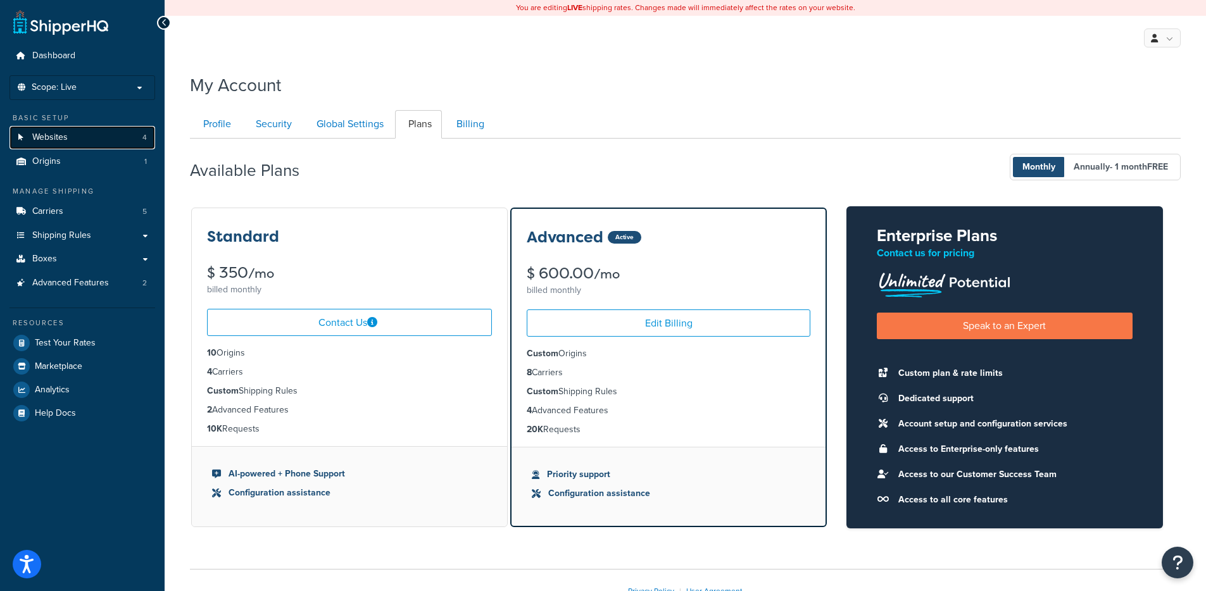
click at [86, 143] on link "Websites 4" at bounding box center [82, 137] width 146 height 23
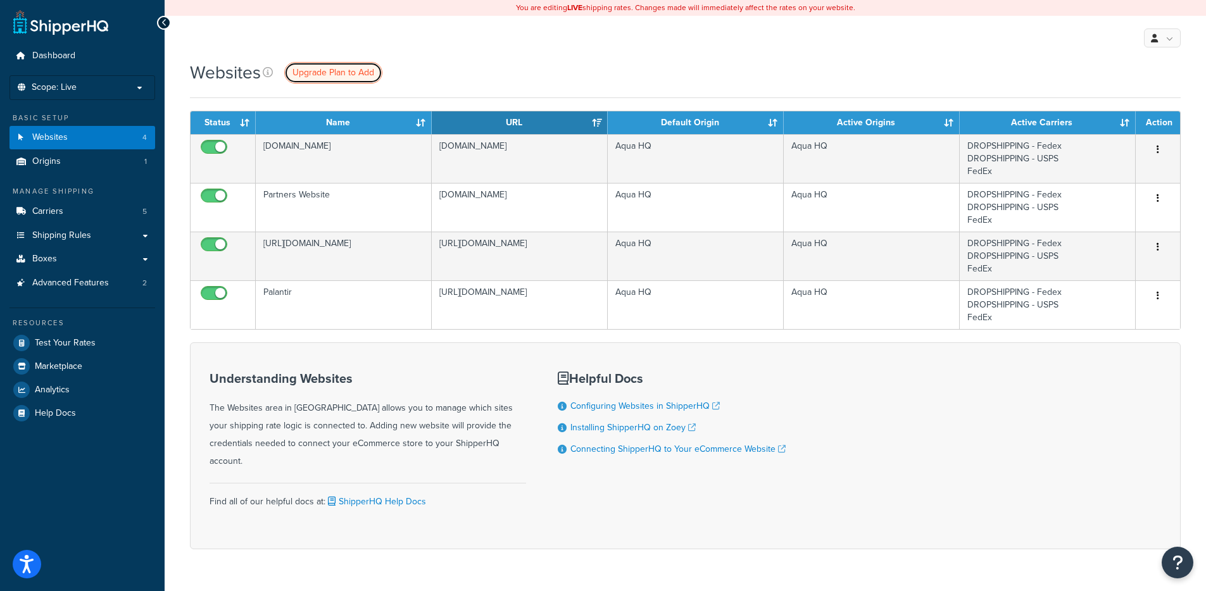
drag, startPoint x: 349, startPoint y: 73, endPoint x: 477, endPoint y: 120, distance: 136.1
click at [349, 73] on span "Upgrade Plan to Add" at bounding box center [333, 72] width 82 height 13
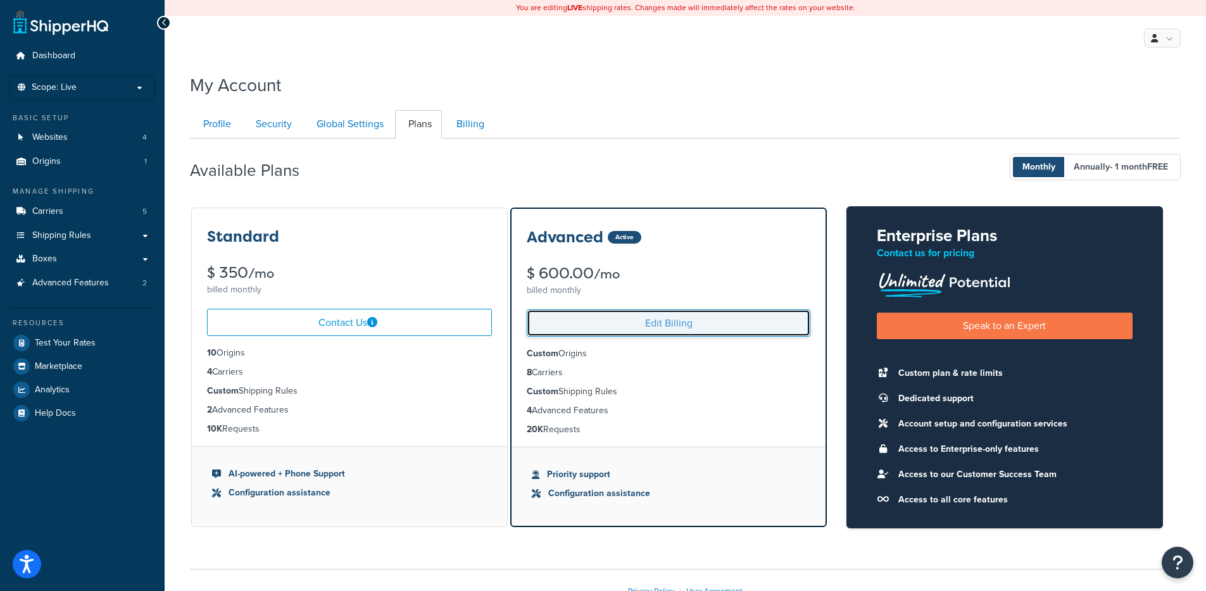
click at [668, 332] on link "Edit Billing" at bounding box center [669, 322] width 284 height 27
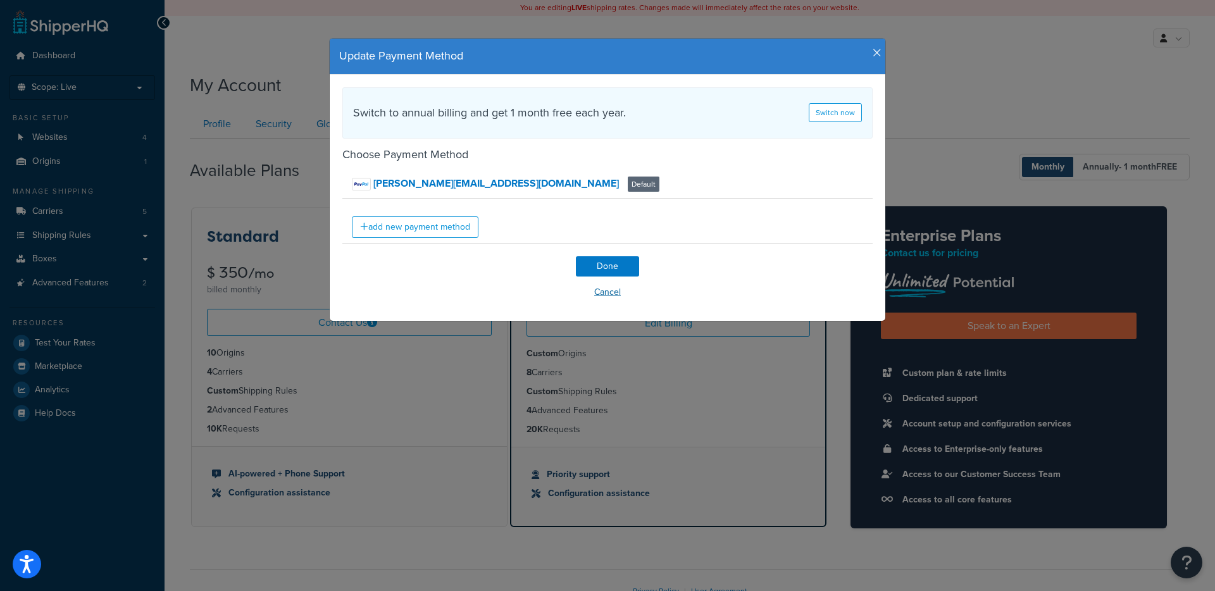
click at [604, 288] on button "Cancel" at bounding box center [607, 292] width 530 height 19
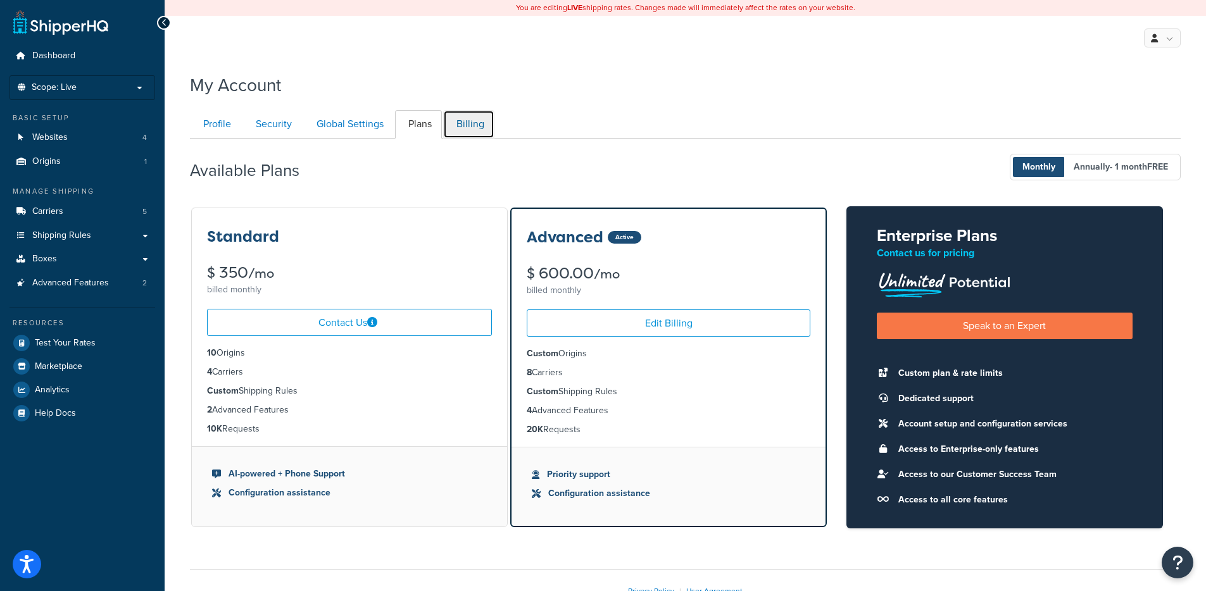
click at [471, 128] on link "Billing" at bounding box center [468, 124] width 51 height 28
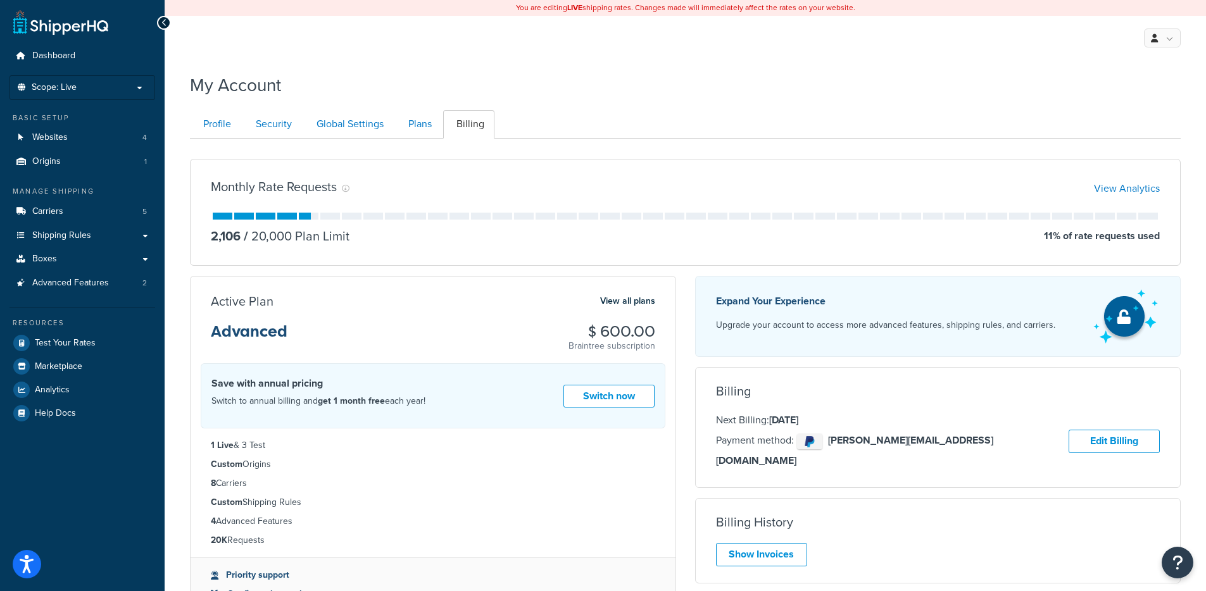
scroll to position [139, 0]
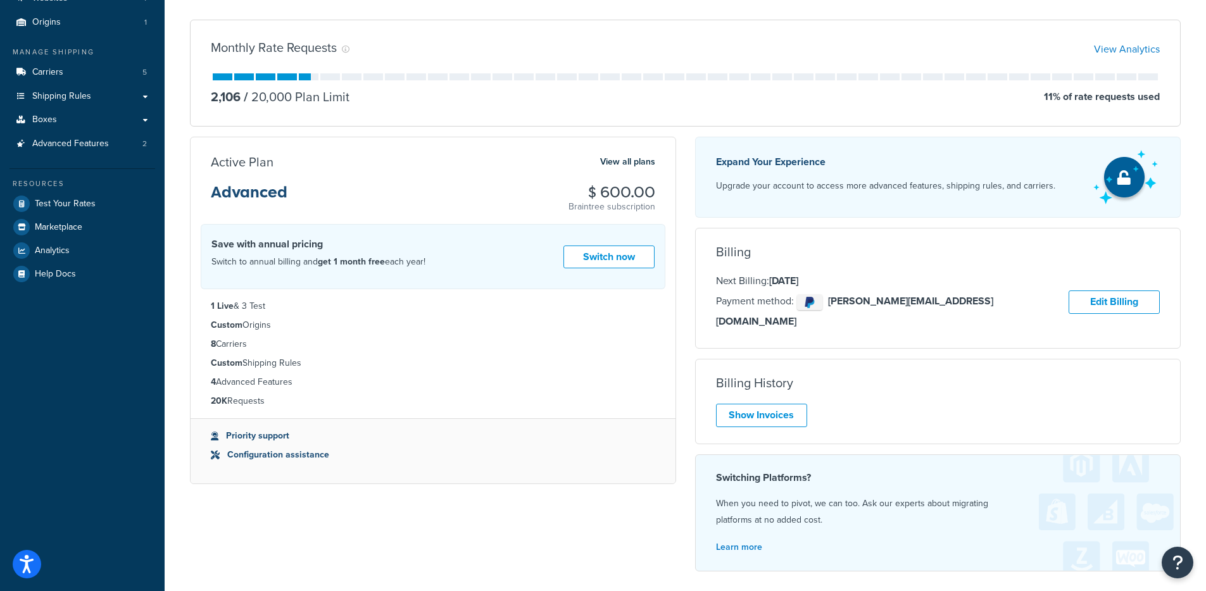
drag, startPoint x: 211, startPoint y: 309, endPoint x: 363, endPoint y: 319, distance: 152.2
click at [290, 310] on li "1 Live & 3 Test" at bounding box center [433, 306] width 444 height 14
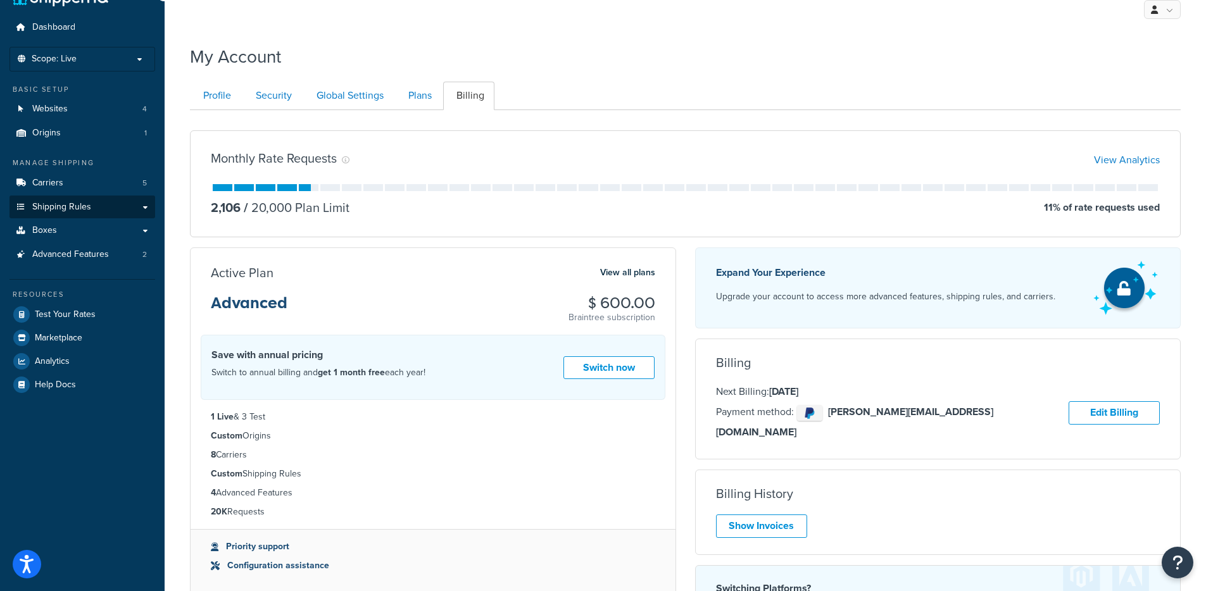
scroll to position [0, 0]
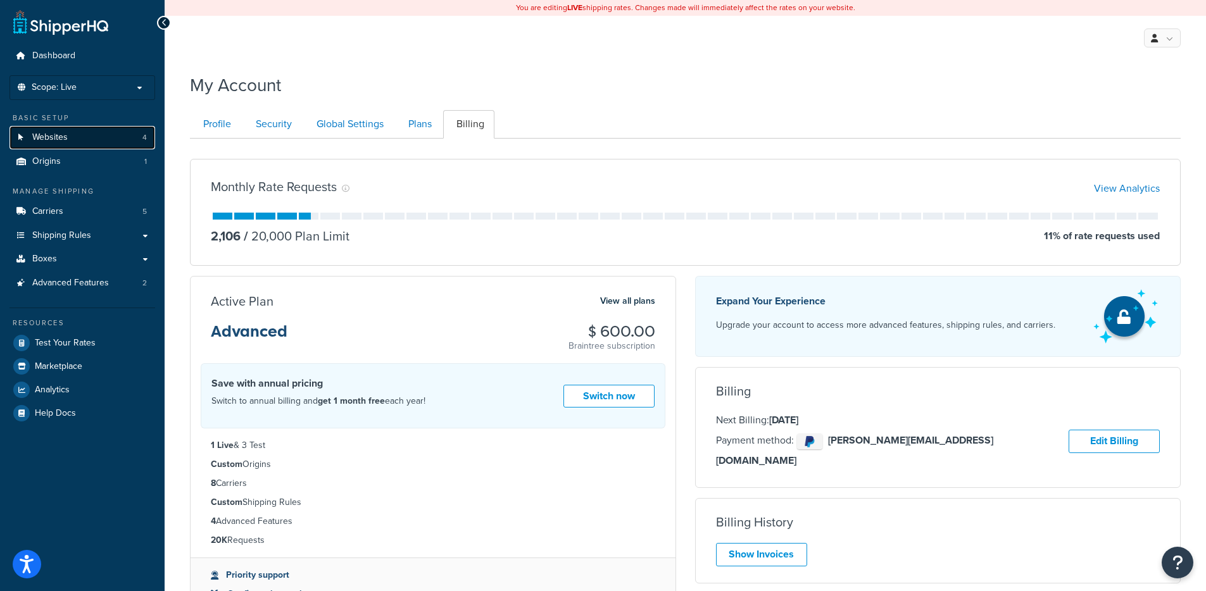
click at [73, 140] on link "Websites 4" at bounding box center [82, 137] width 146 height 23
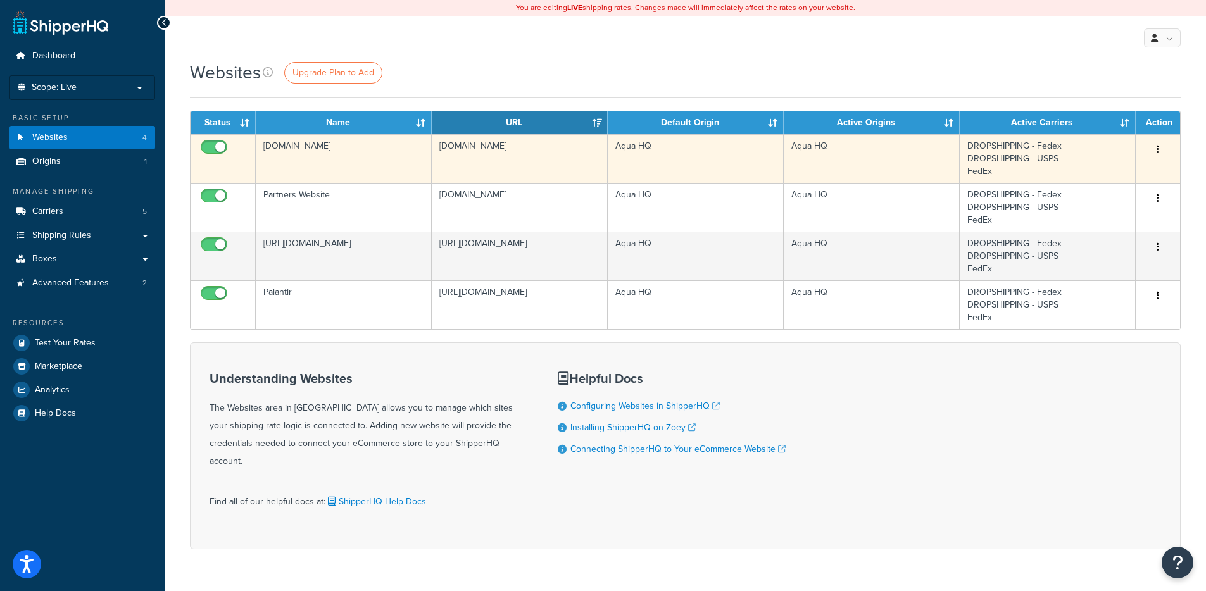
click at [206, 149] on input "checkbox" at bounding box center [215, 150] width 35 height 16
checkbox input "true"
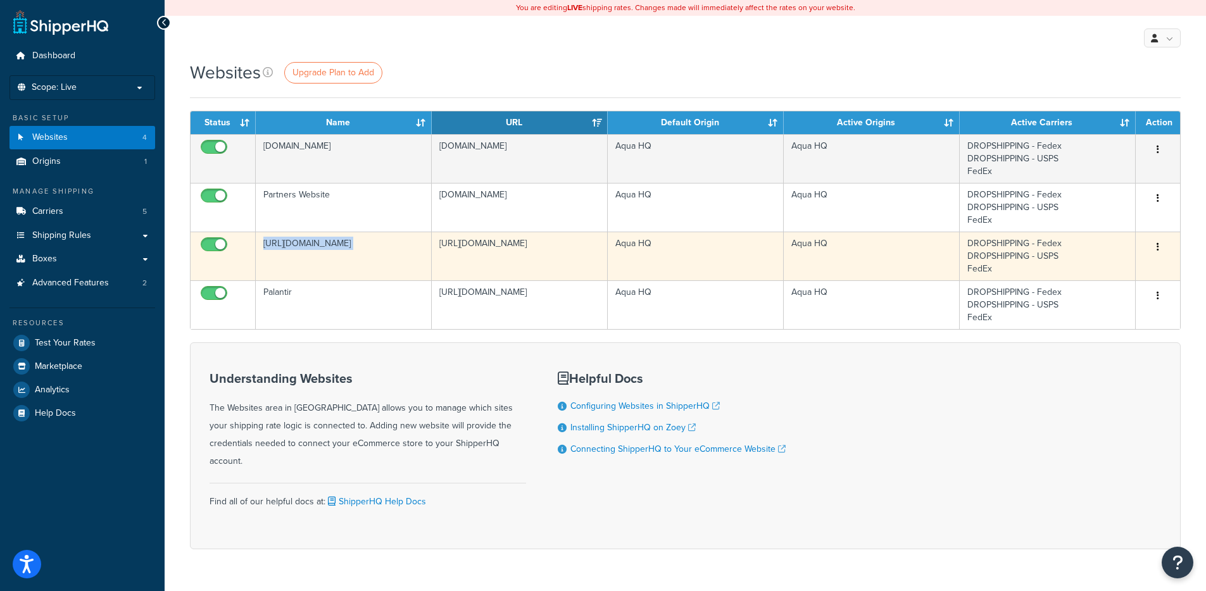
drag, startPoint x: 263, startPoint y: 244, endPoint x: 439, endPoint y: 246, distance: 176.6
click at [440, 246] on tr "[URL][DOMAIN_NAME] [URL][DOMAIN_NAME] Aqua HQ Aqua HQ DROPSHIPPING - Fedex DROP…" at bounding box center [684, 256] width 989 height 49
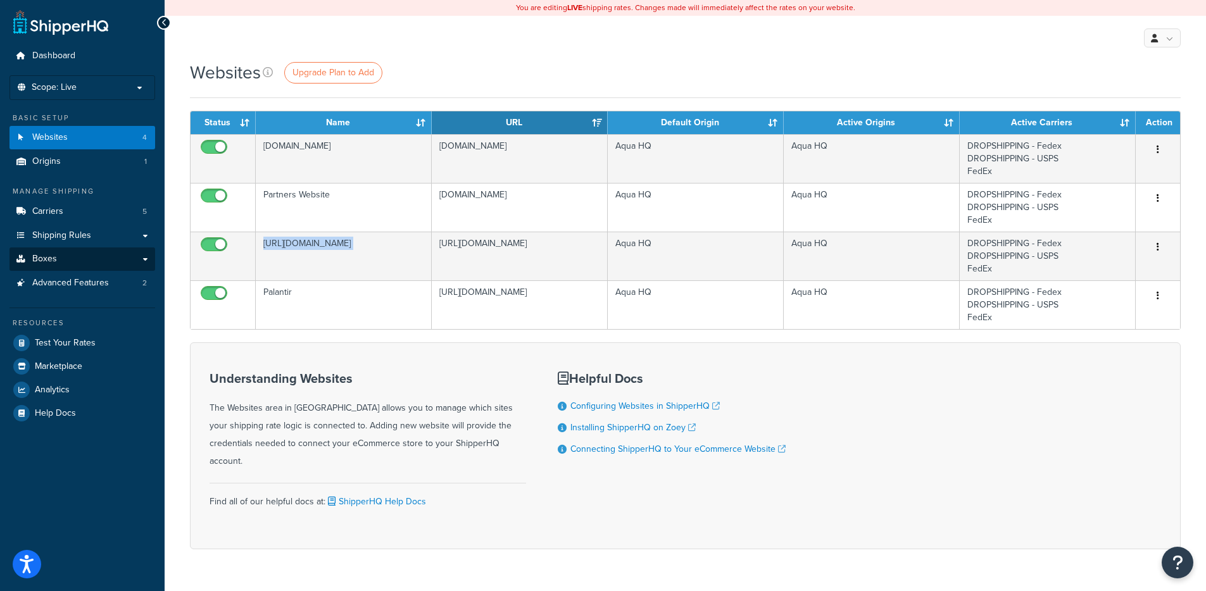
copy tr "[URL][DOMAIN_NAME]"
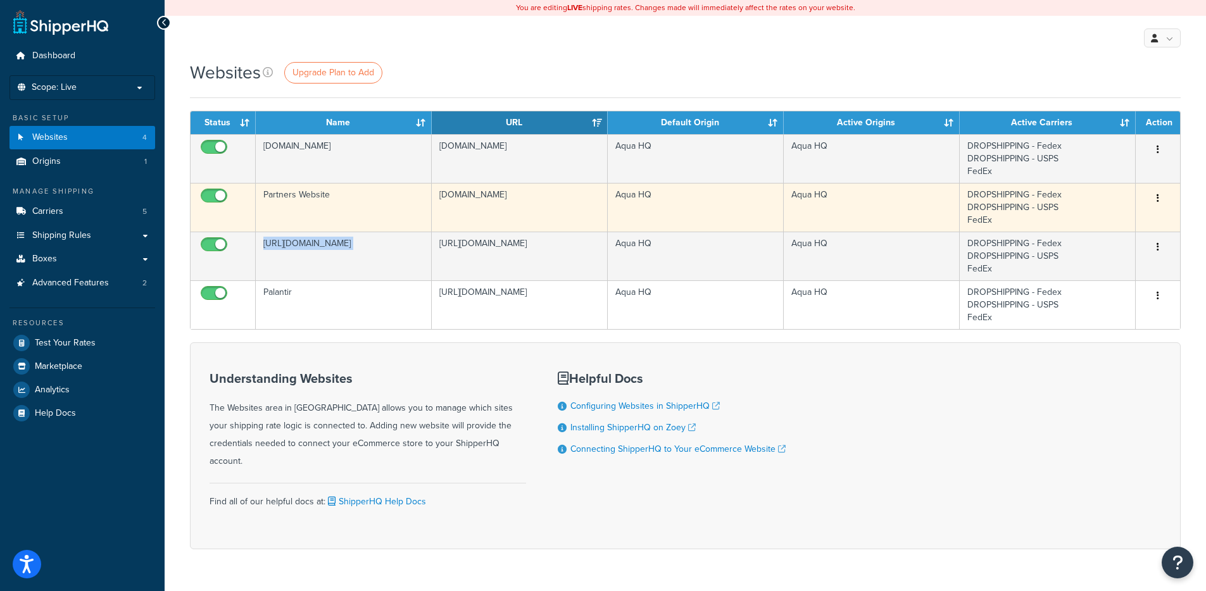
click at [456, 194] on td "[DOMAIN_NAME]" at bounding box center [520, 207] width 176 height 49
drag, startPoint x: 473, startPoint y: 194, endPoint x: 518, endPoint y: 196, distance: 44.3
click at [518, 196] on td "[DOMAIN_NAME]" at bounding box center [520, 207] width 176 height 49
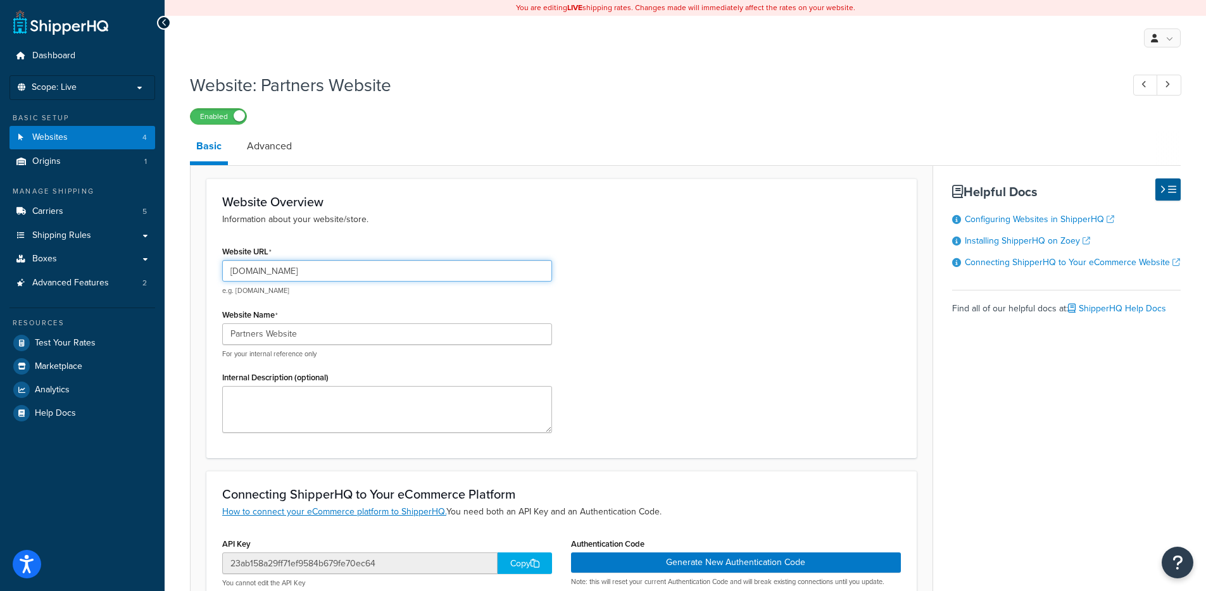
click at [238, 279] on input "[DOMAIN_NAME]" at bounding box center [387, 271] width 330 height 22
click at [238, 280] on input "[DOMAIN_NAME]" at bounding box center [387, 271] width 330 height 22
click at [238, 280] on input "partners.selkirk.com" at bounding box center [387, 271] width 330 height 22
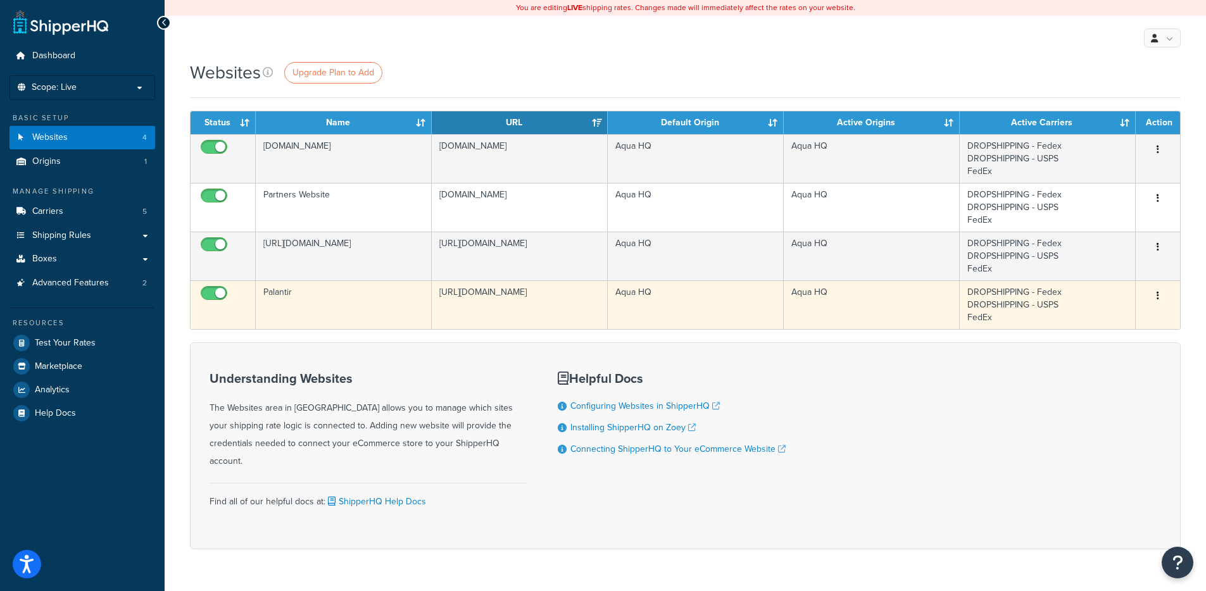
click at [454, 292] on td "[URL][DOMAIN_NAME]" at bounding box center [520, 304] width 176 height 49
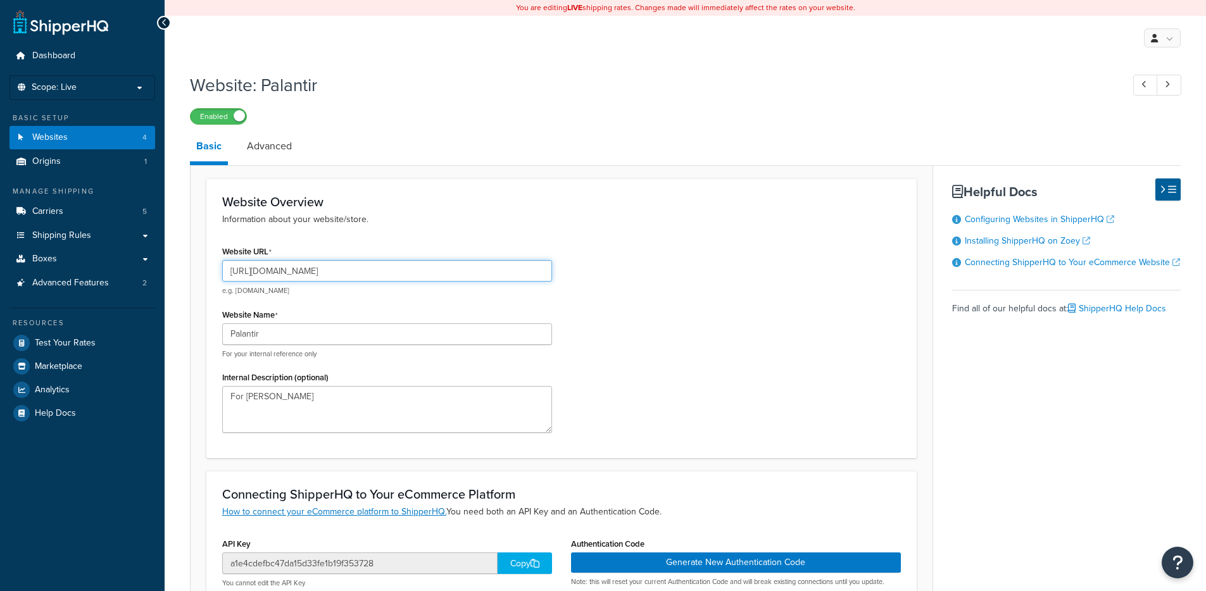
click at [274, 274] on input "[URL][DOMAIN_NAME]" at bounding box center [387, 271] width 330 height 22
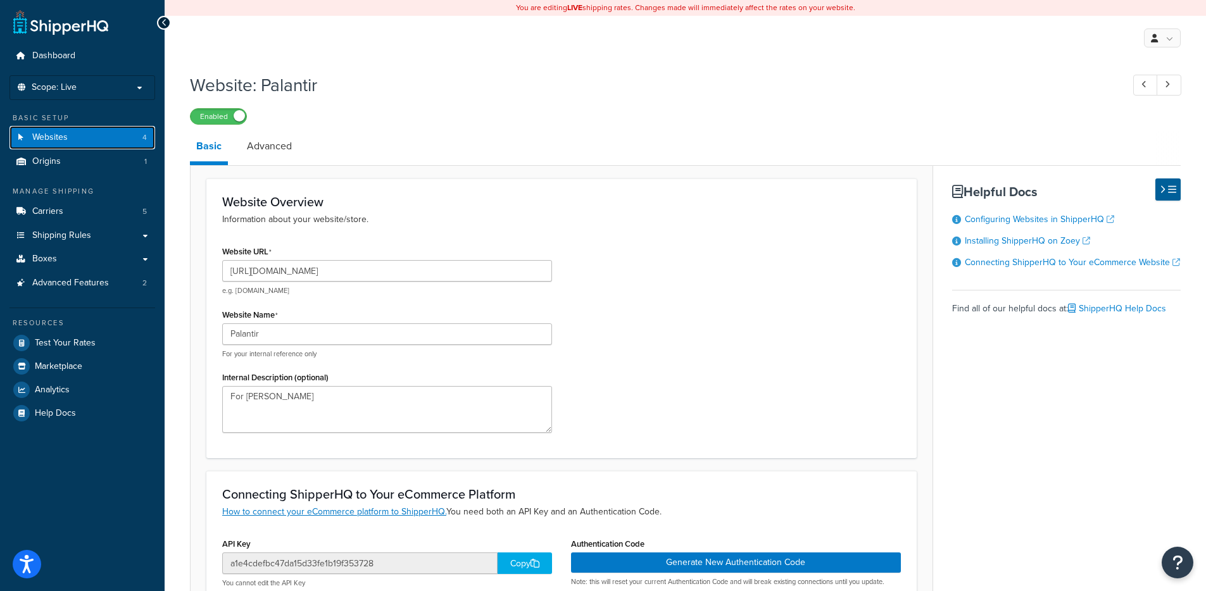
click at [86, 140] on link "Websites 4" at bounding box center [82, 137] width 146 height 23
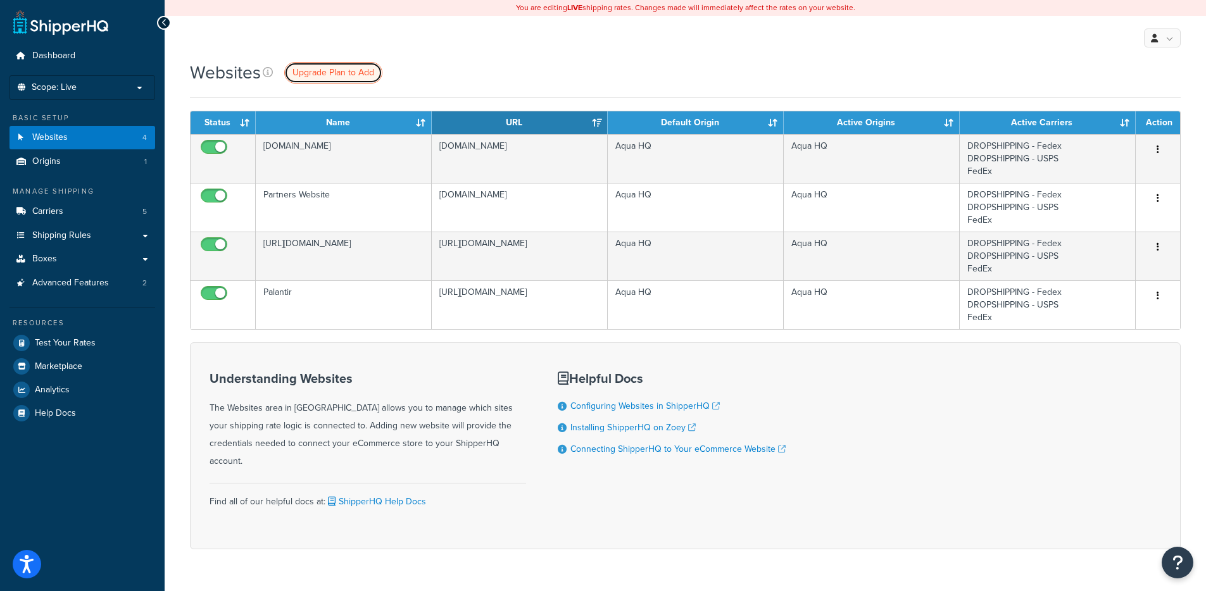
drag, startPoint x: 321, startPoint y: 73, endPoint x: 412, endPoint y: 128, distance: 105.6
click at [321, 73] on span "Upgrade Plan to Add" at bounding box center [333, 72] width 82 height 13
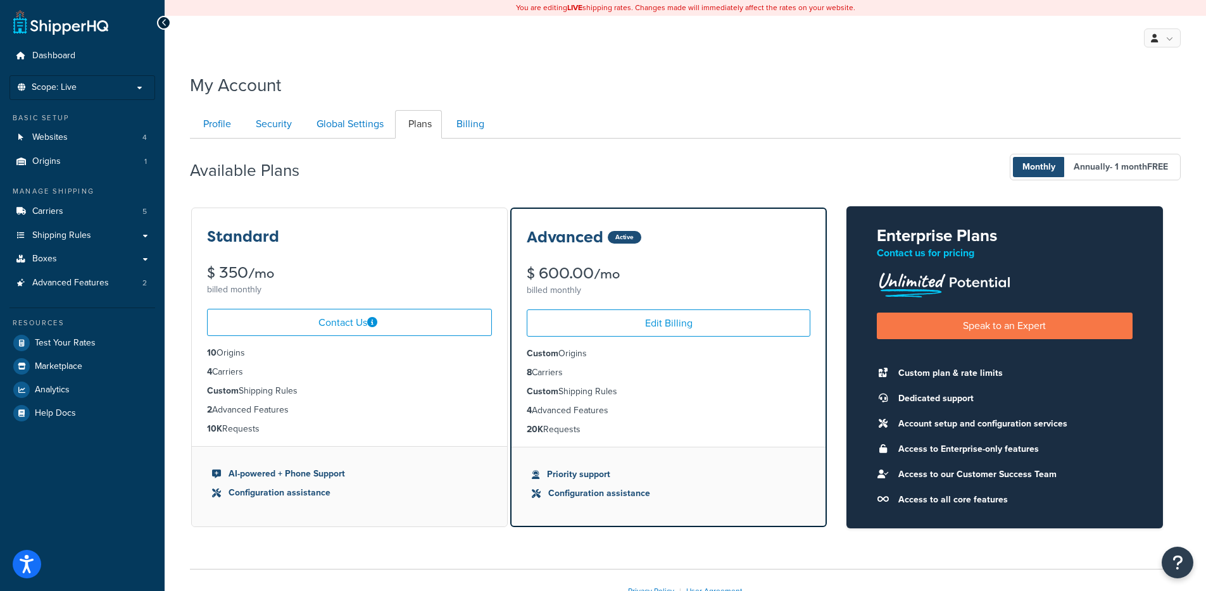
click at [685, 358] on li "Custom Origins" at bounding box center [669, 354] width 284 height 14
click at [463, 130] on link "Billing" at bounding box center [468, 124] width 51 height 28
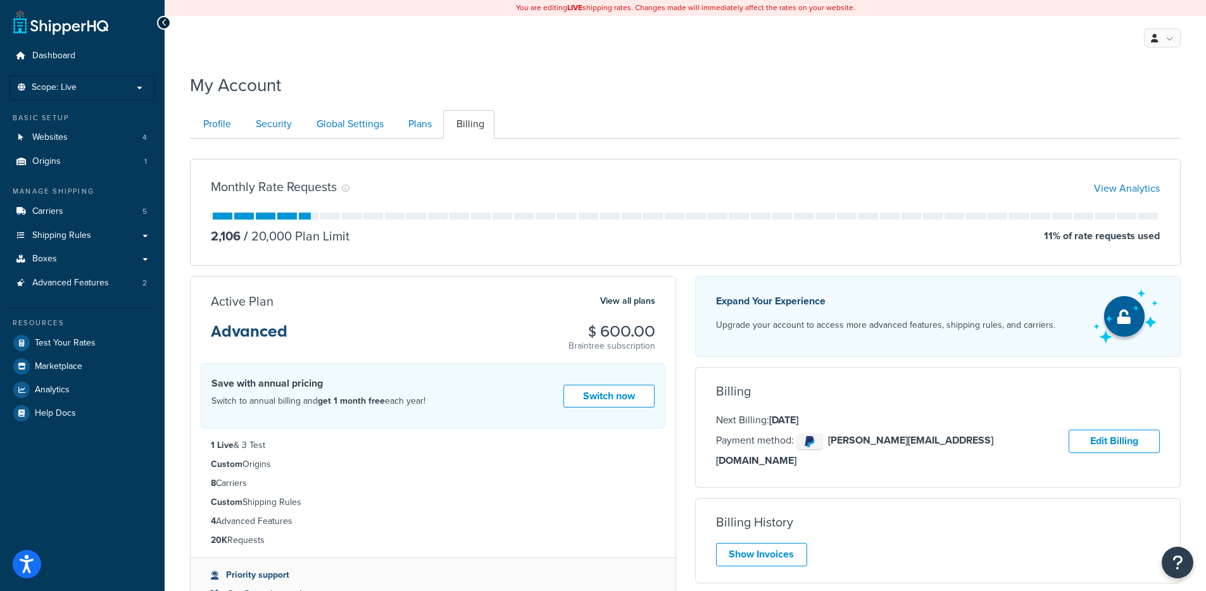
scroll to position [139, 0]
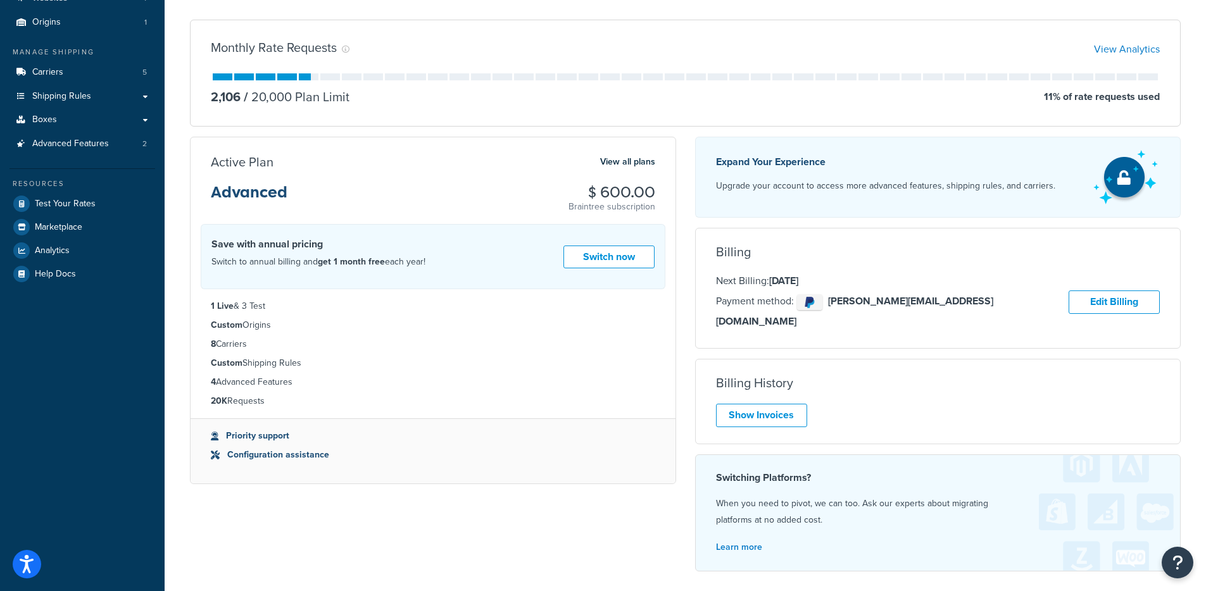
click at [217, 309] on strong "1 Live" at bounding box center [222, 305] width 23 height 13
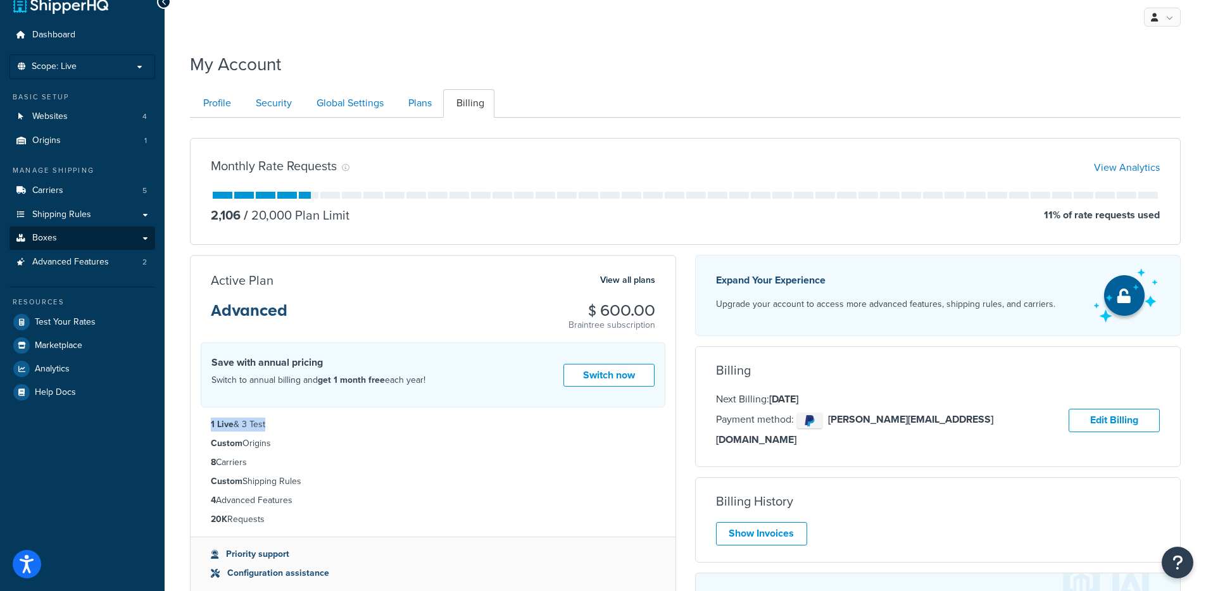
scroll to position [0, 0]
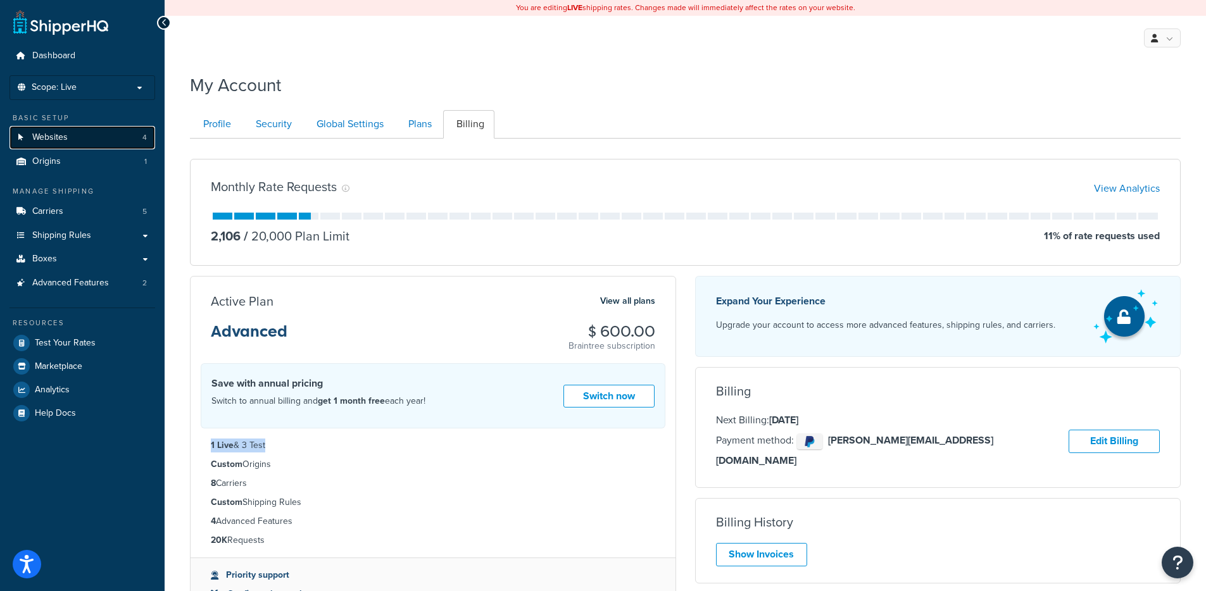
click at [72, 130] on link "Websites 4" at bounding box center [82, 137] width 146 height 23
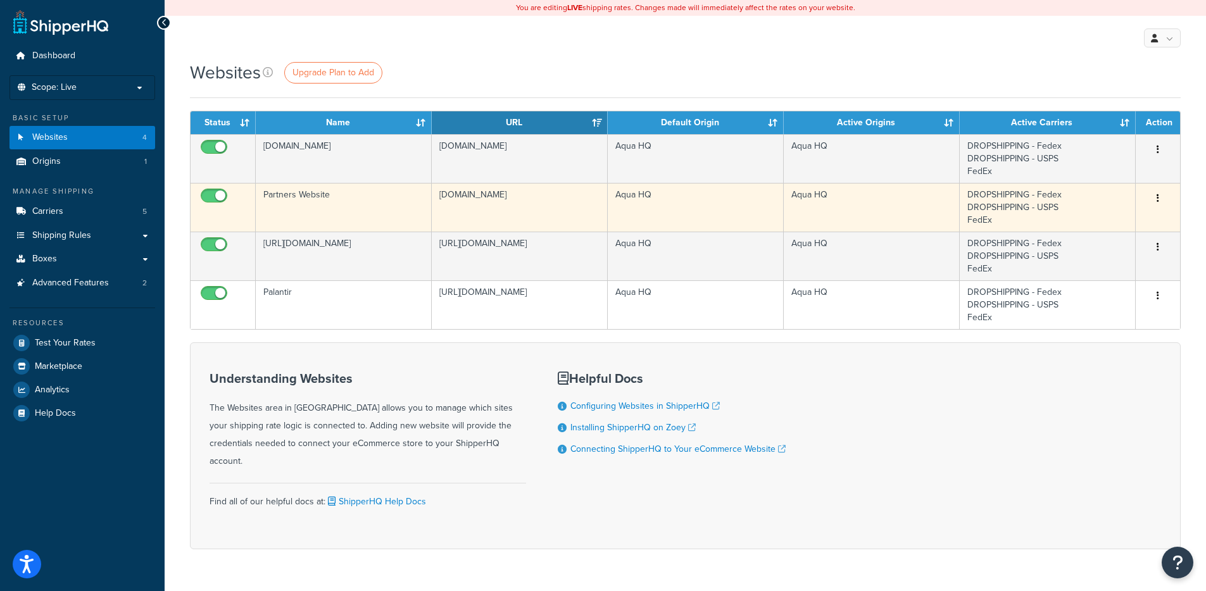
click at [339, 198] on td "Partners Website" at bounding box center [344, 207] width 176 height 49
